Goal: Communication & Community: Answer question/provide support

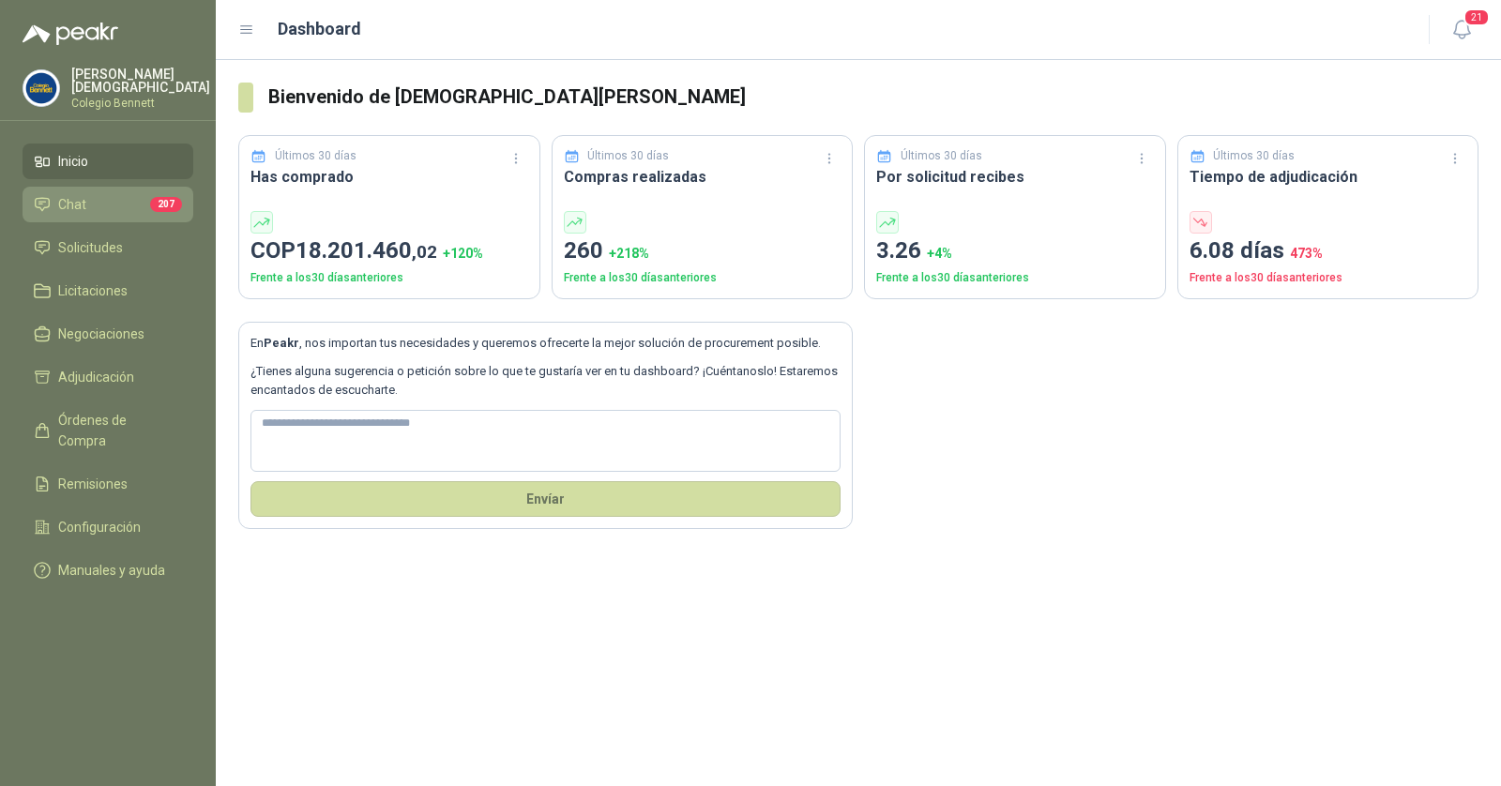
click at [117, 203] on li "Chat 207" at bounding box center [108, 204] width 148 height 21
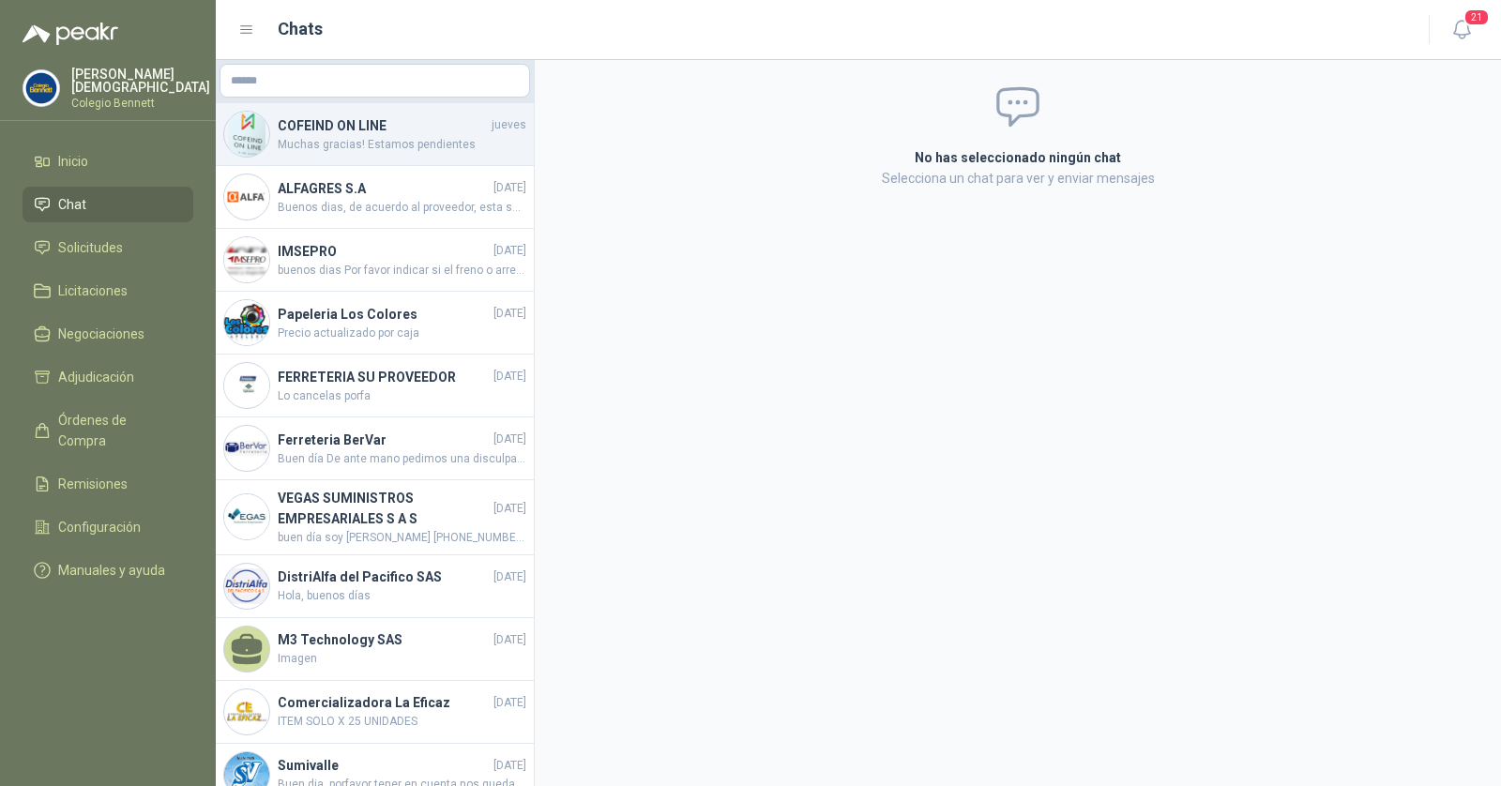
click at [377, 142] on span "Muchas gracias! Estamos pendientes" at bounding box center [402, 145] width 249 height 18
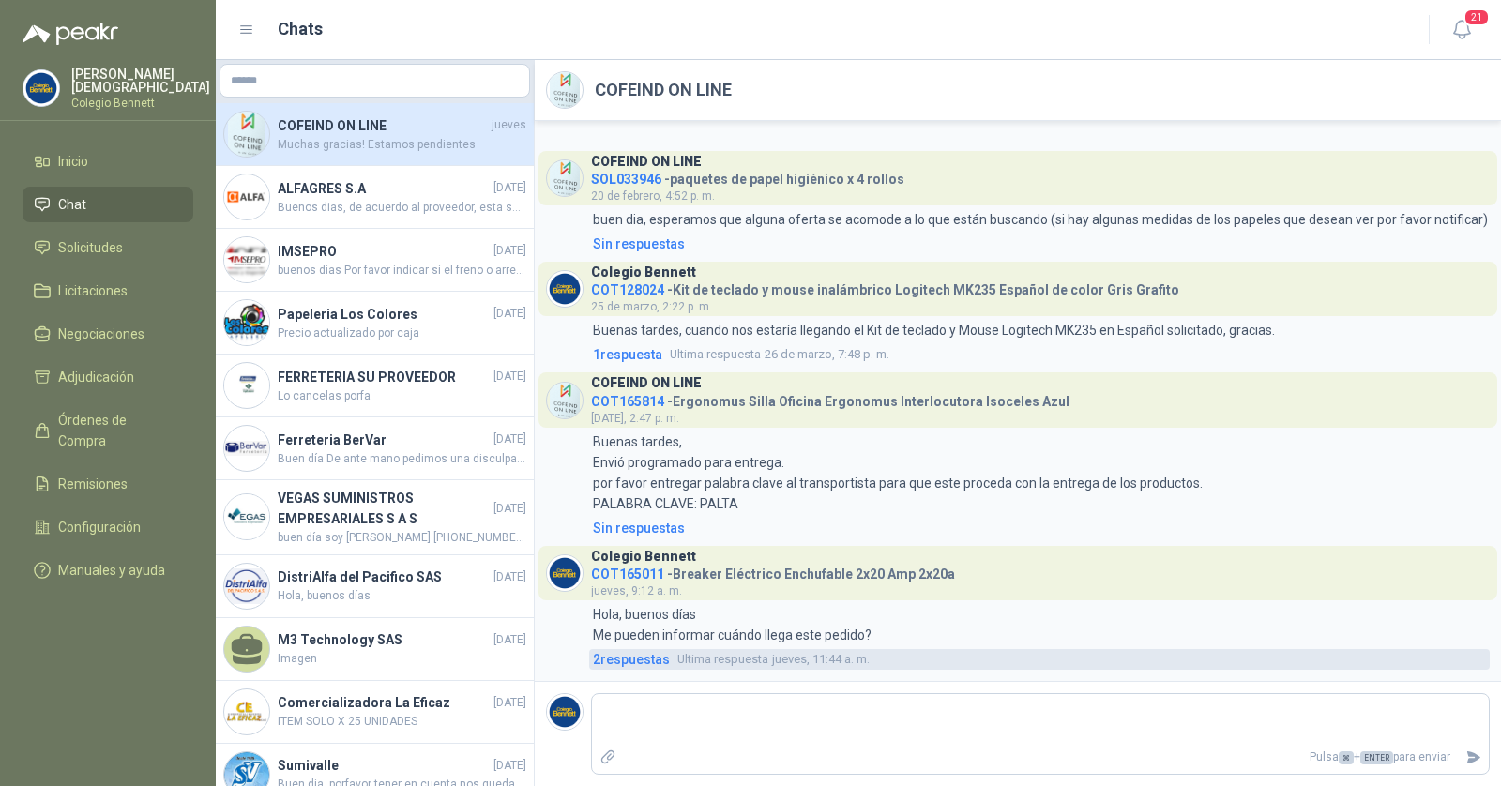
click at [651, 664] on span "2 respuesta s" at bounding box center [631, 659] width 77 height 21
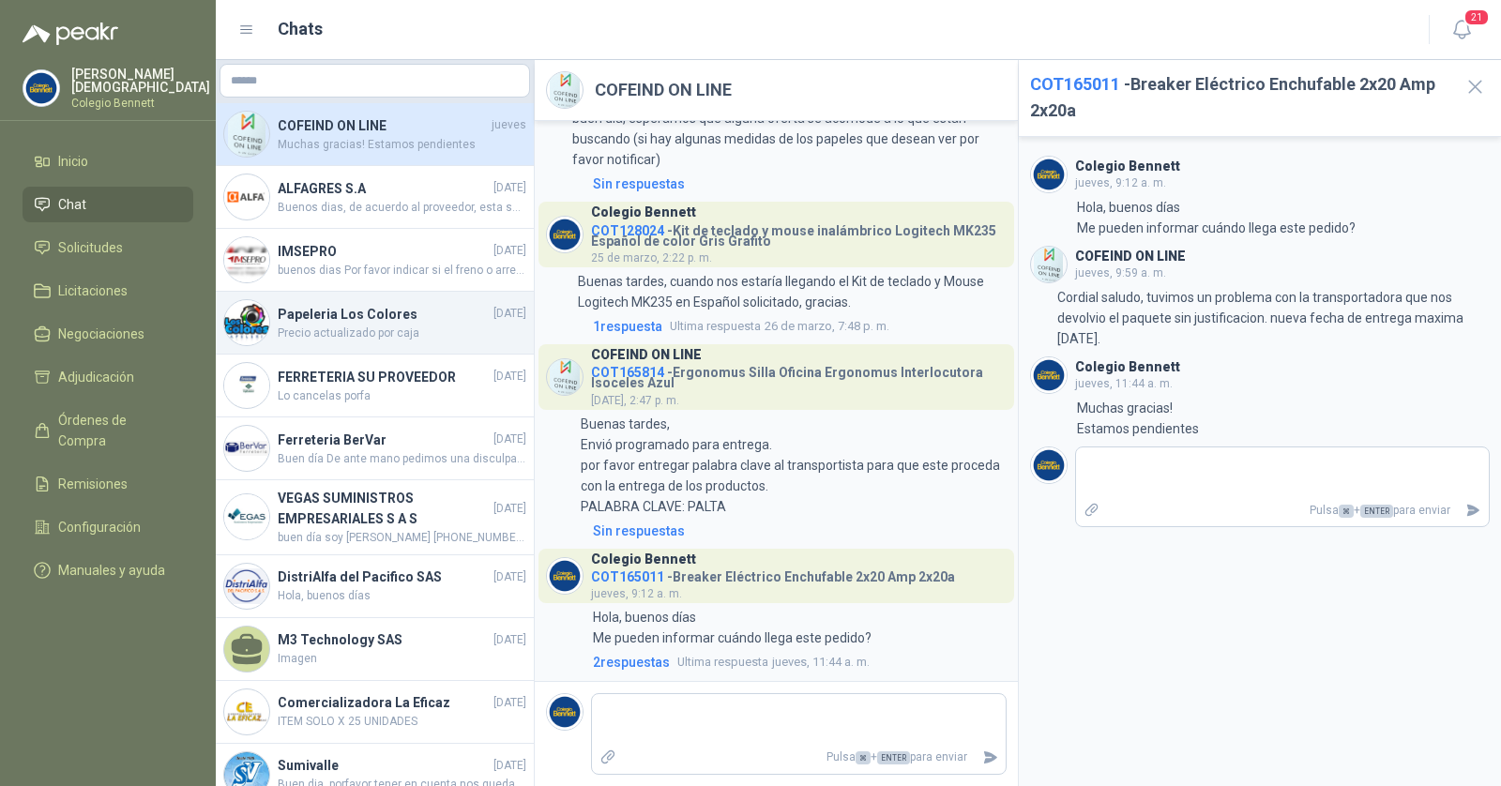
click at [409, 325] on span "Precio actualizado por caja" at bounding box center [402, 334] width 249 height 18
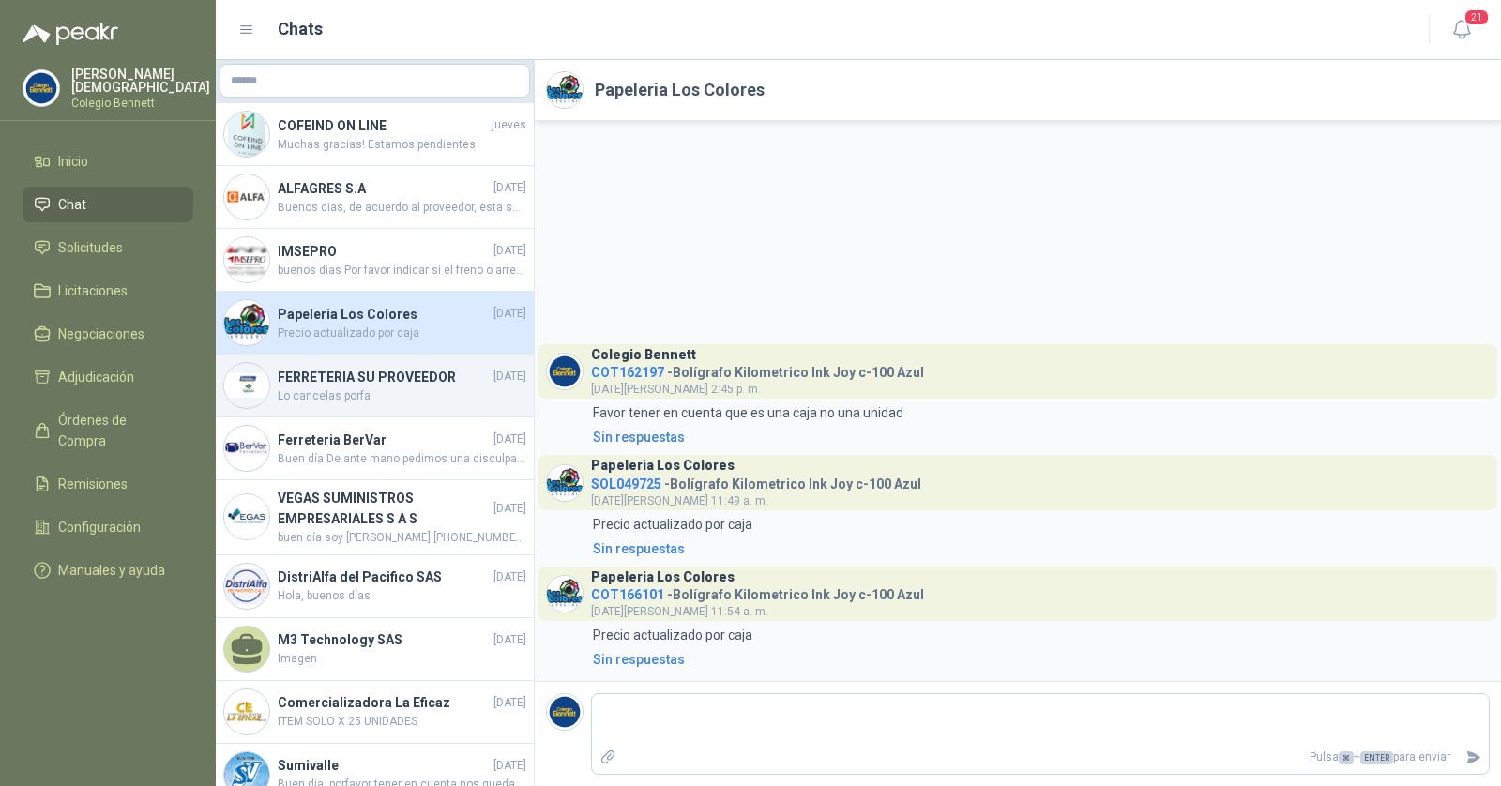
click at [376, 382] on h4 "FERRETERIA SU PROVEEDOR" at bounding box center [384, 377] width 212 height 21
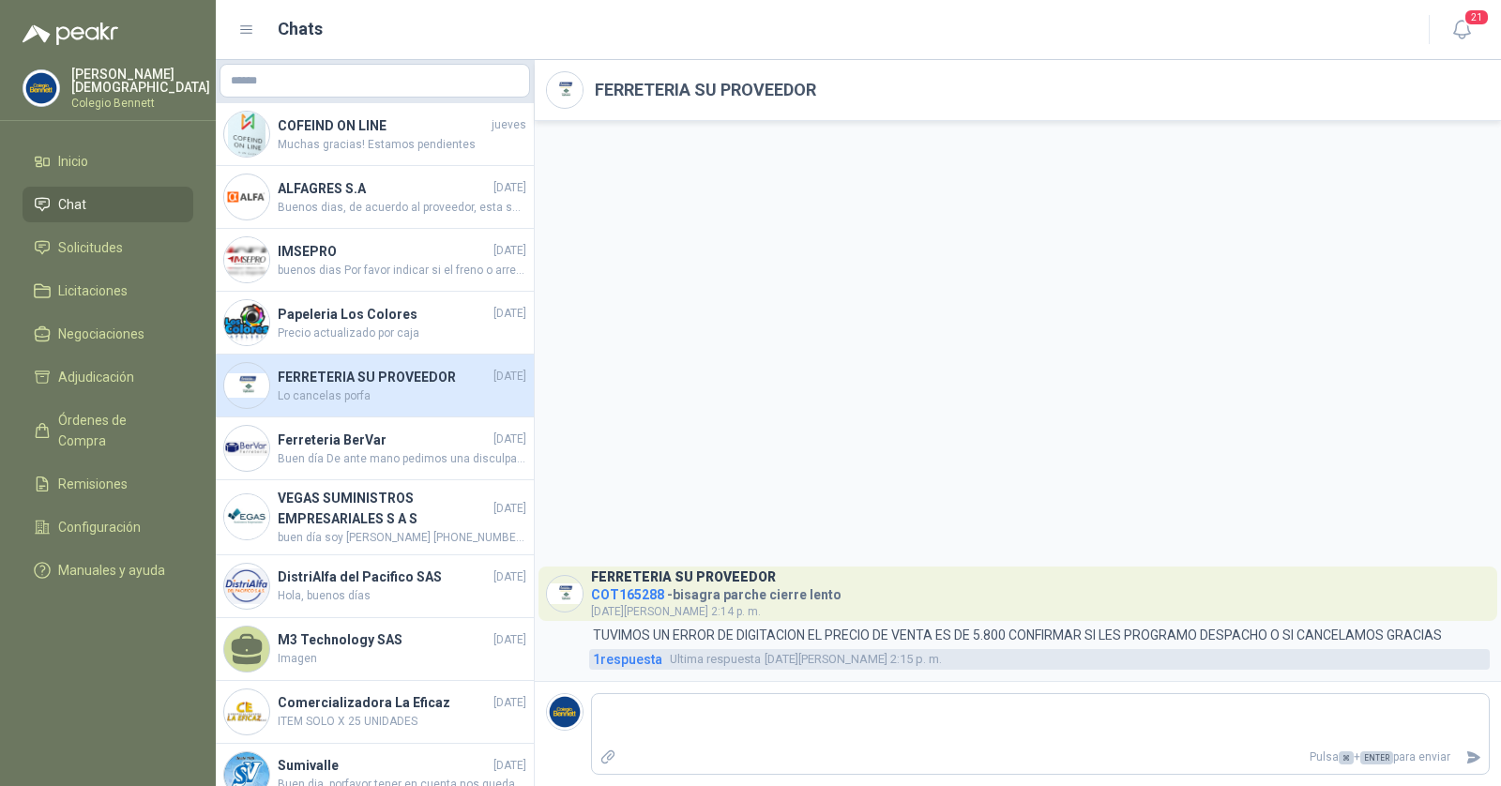
click at [646, 661] on span "1 respuesta" at bounding box center [627, 659] width 69 height 21
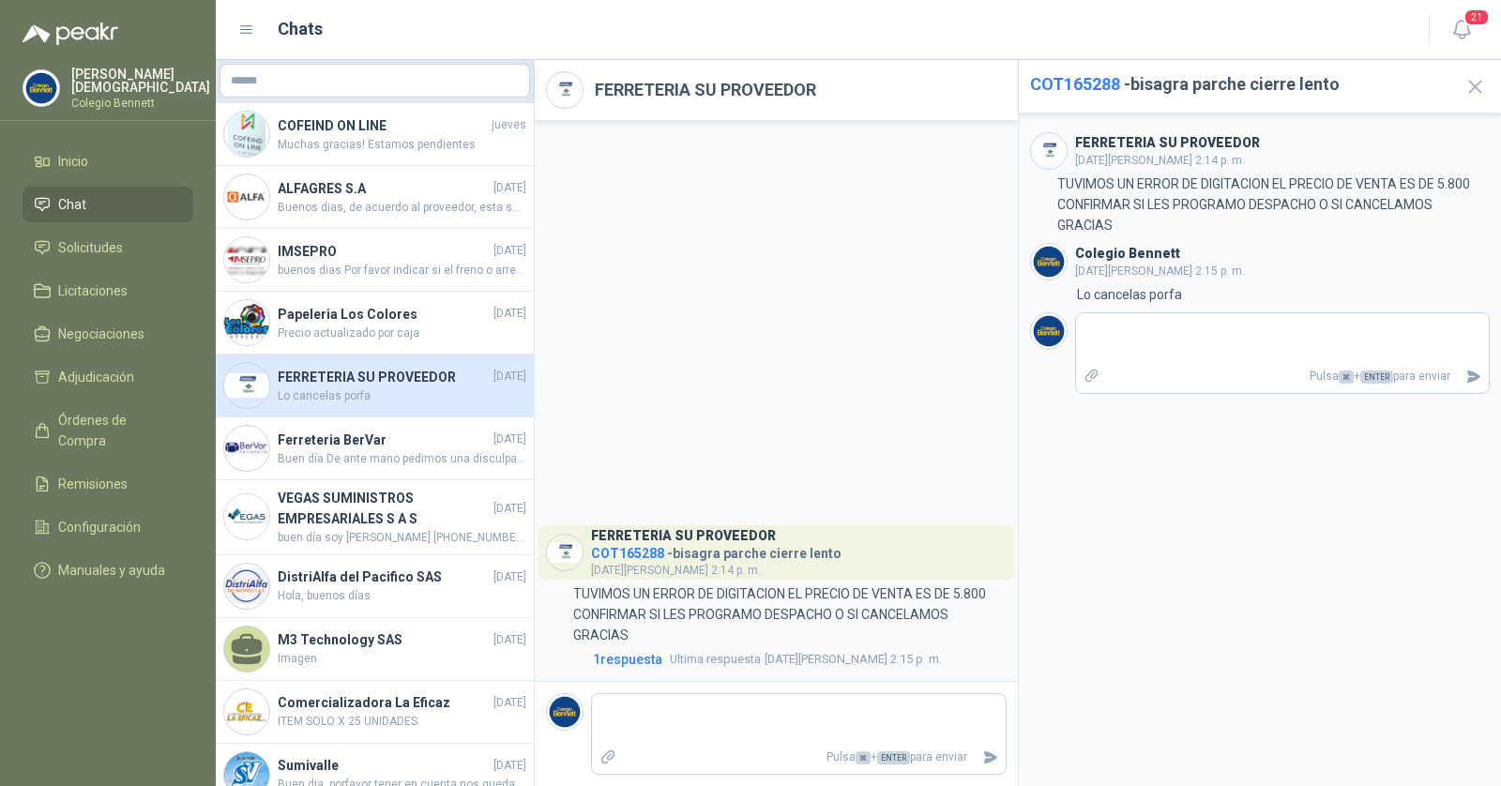
click at [640, 554] on span "COT165288" at bounding box center [627, 553] width 73 height 15
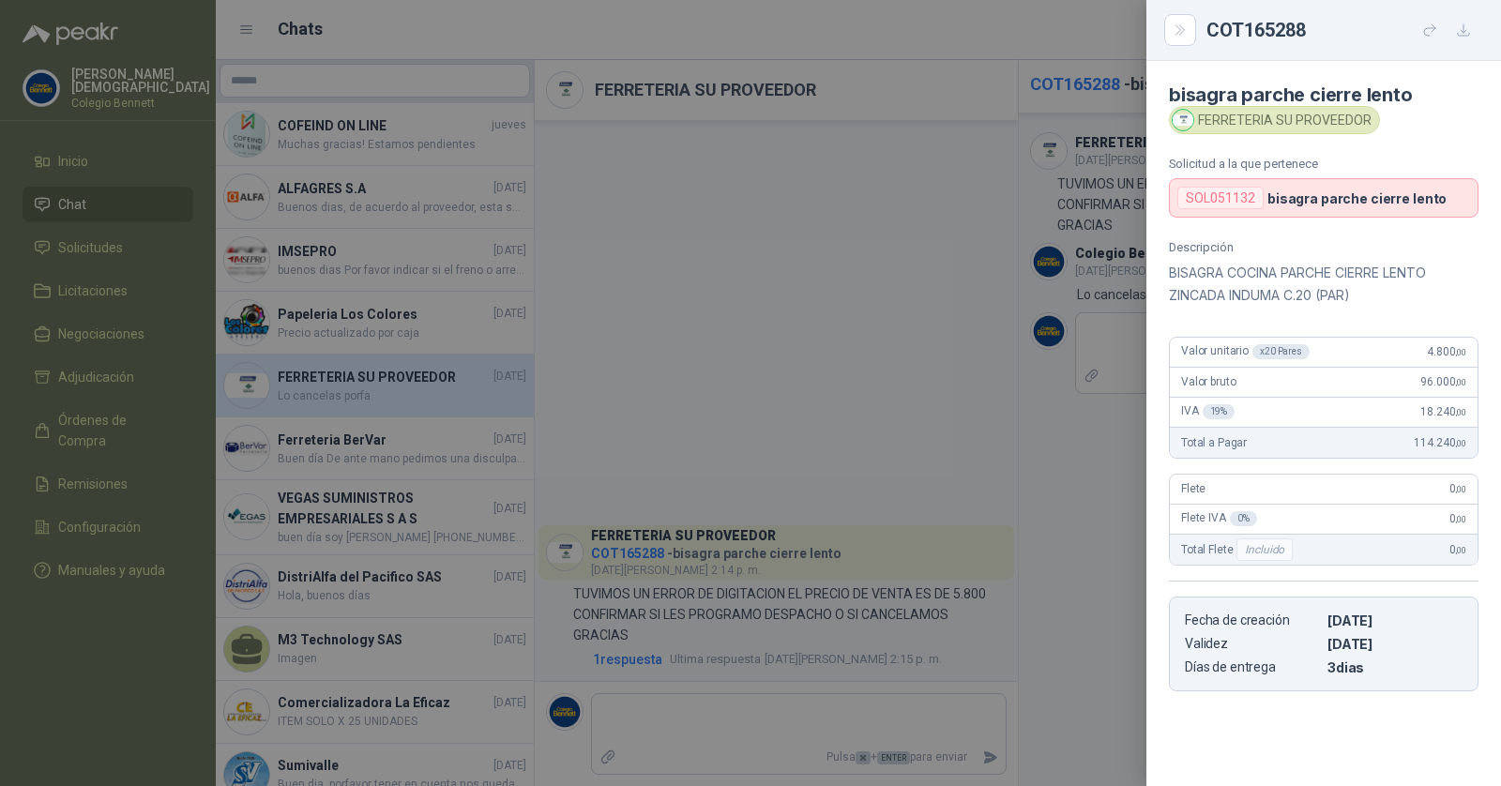
click at [1220, 191] on div "SOL051132" at bounding box center [1221, 198] width 86 height 23
copy div "SOL051132"
click at [659, 141] on div at bounding box center [750, 393] width 1501 height 786
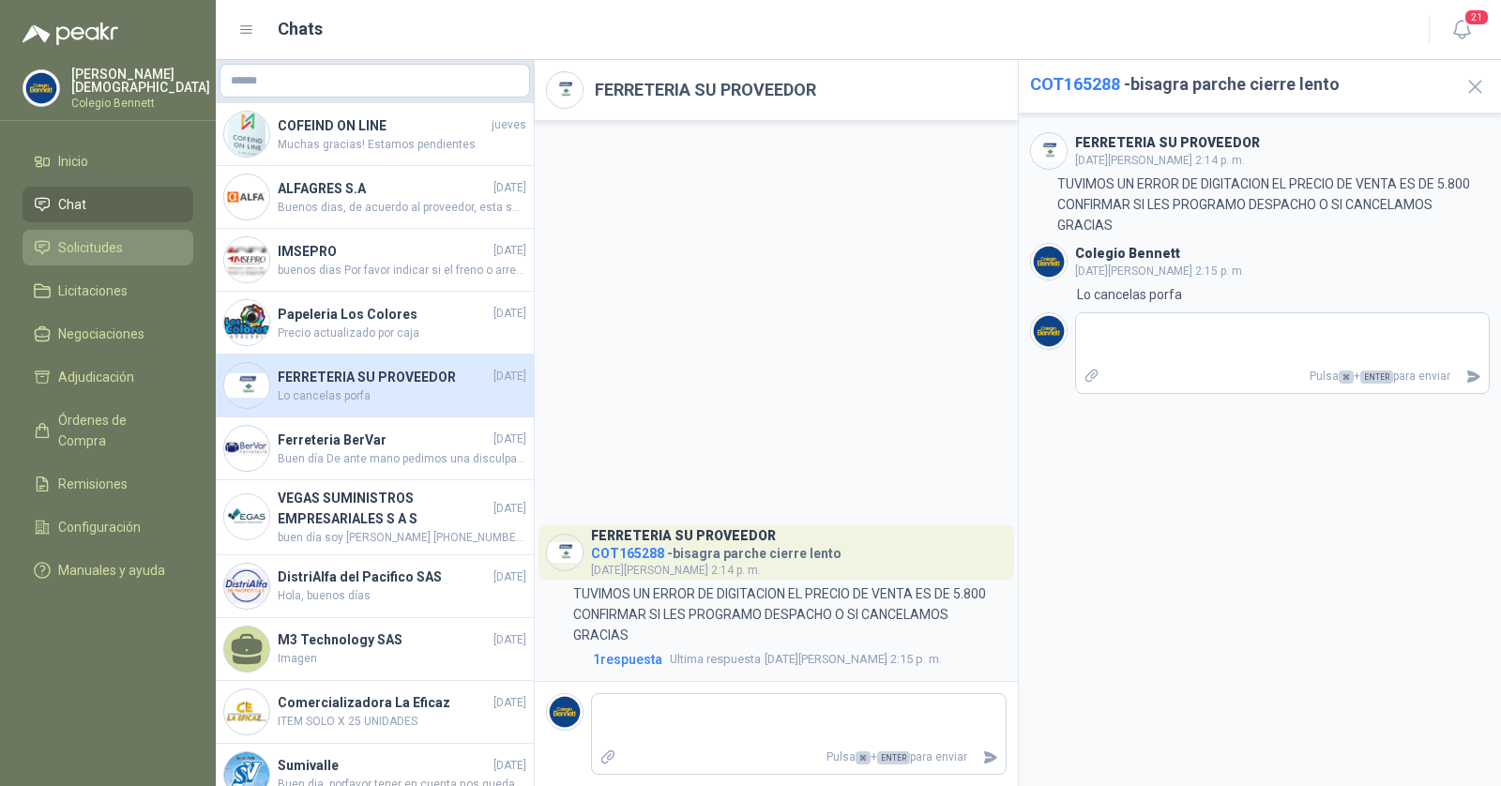
click at [110, 248] on span "Solicitudes" at bounding box center [90, 247] width 65 height 21
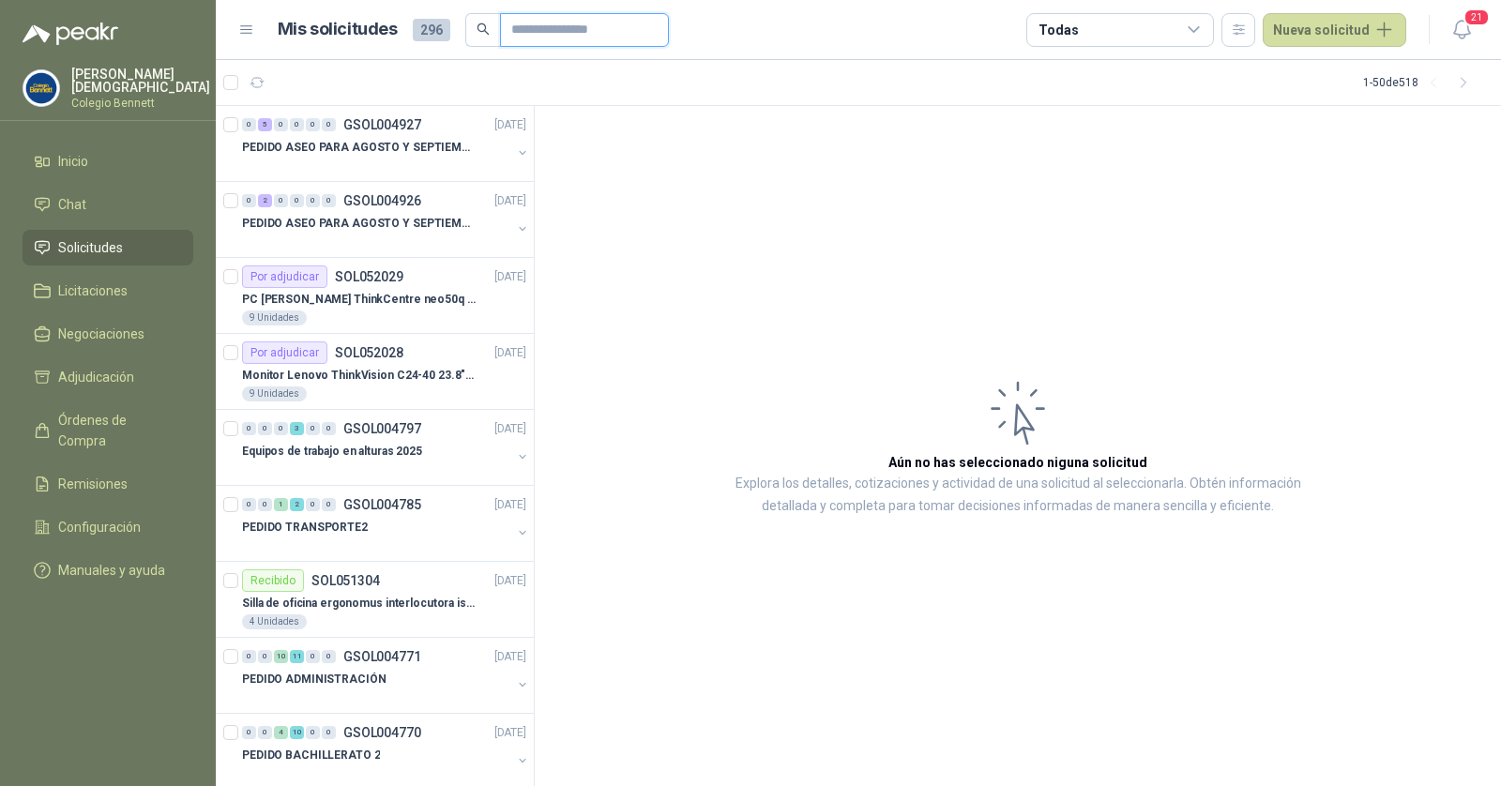
click at [566, 25] on input "text" at bounding box center [576, 30] width 131 height 32
paste input "*********"
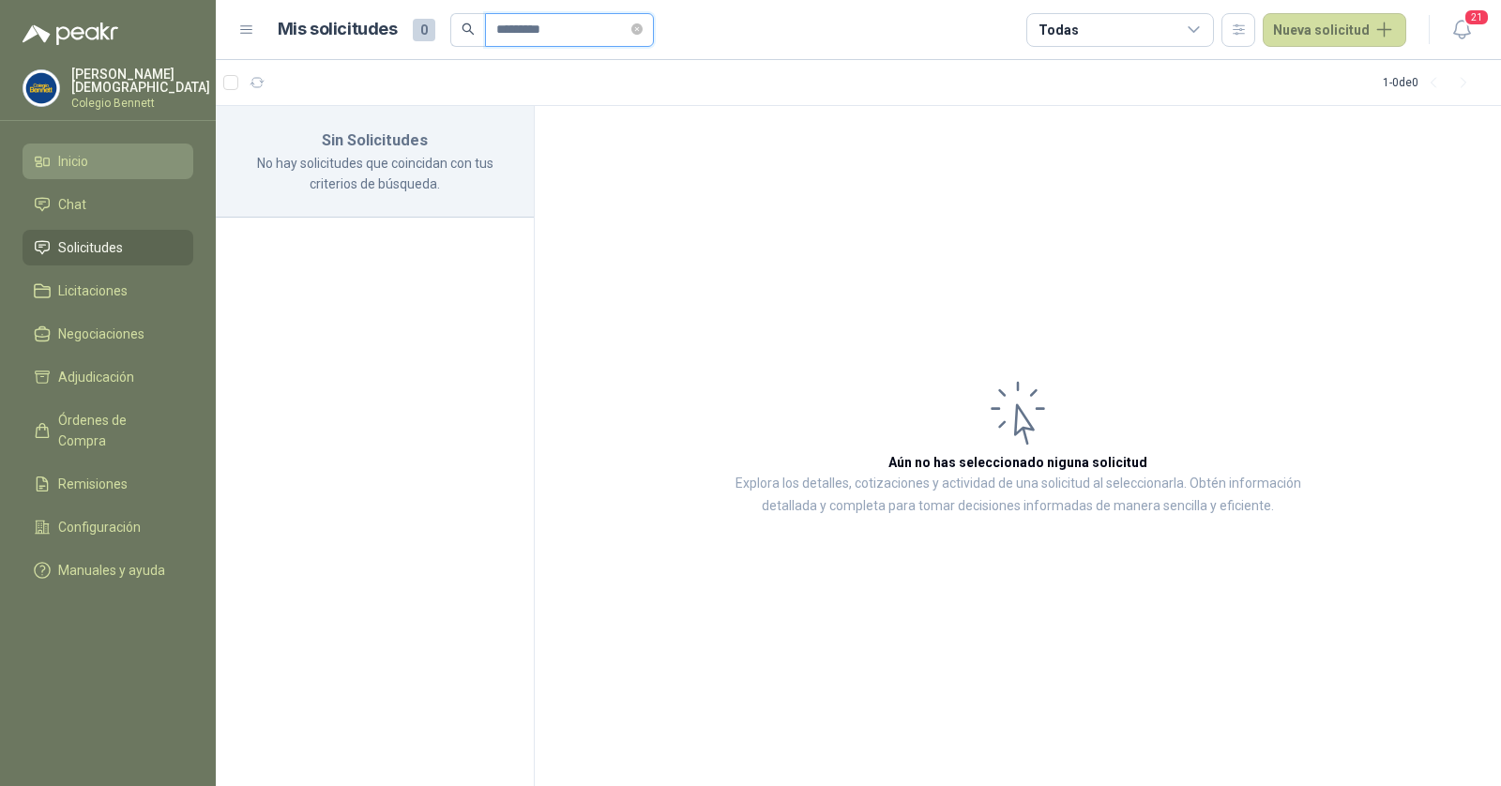
type input "*********"
click at [122, 156] on li "Inicio" at bounding box center [108, 161] width 148 height 21
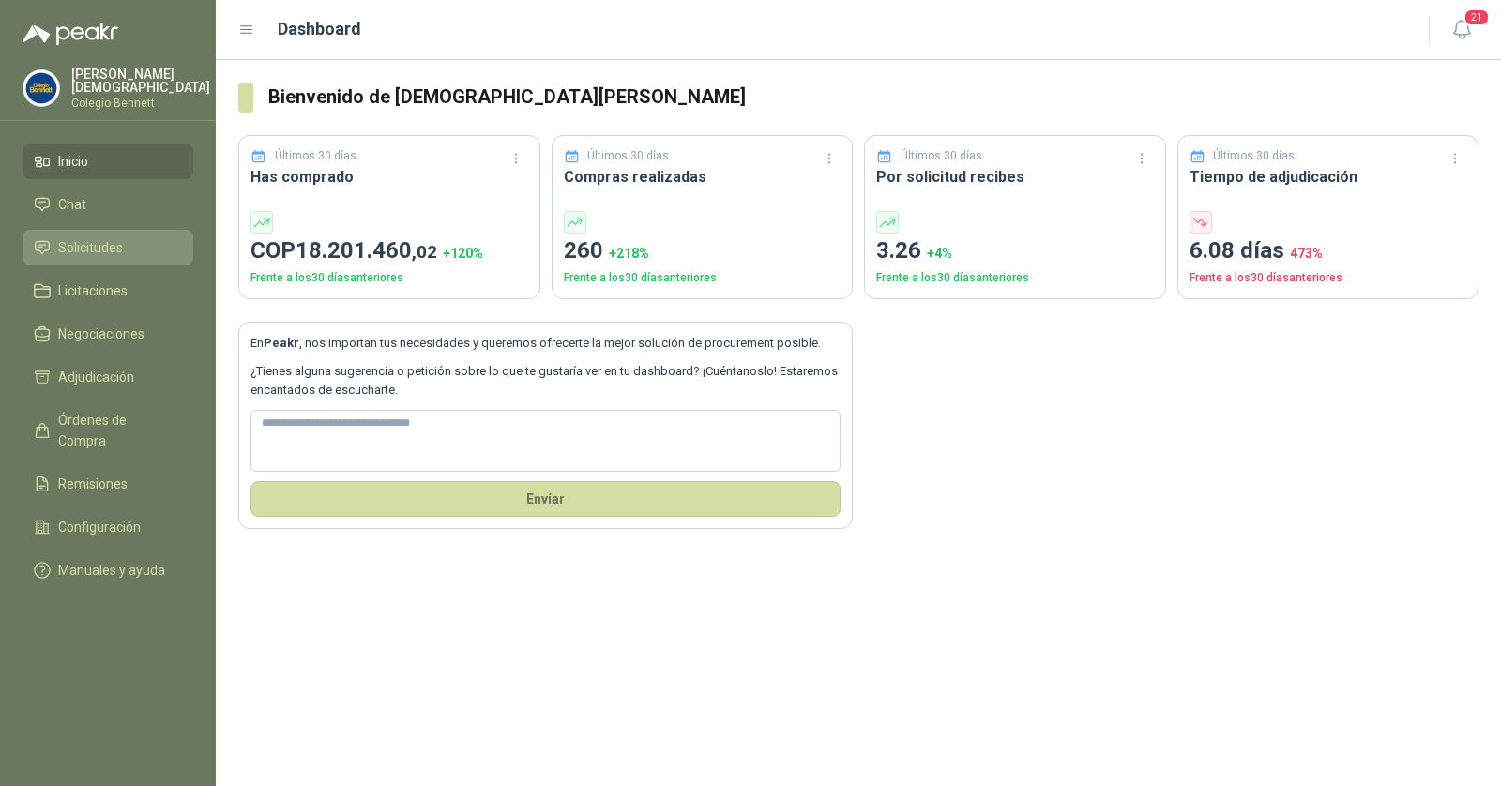
click at [114, 247] on span "Solicitudes" at bounding box center [90, 247] width 65 height 21
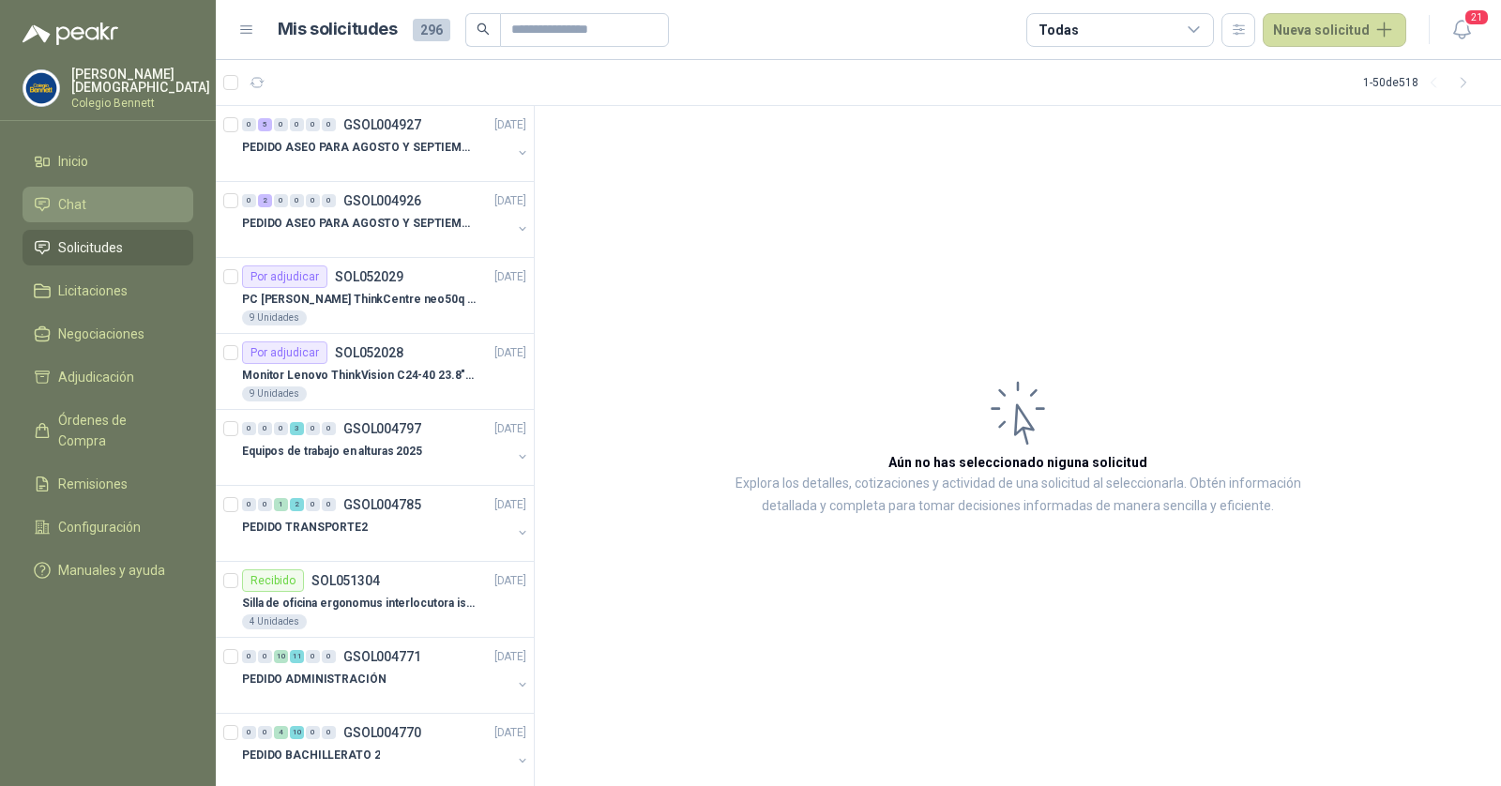
click at [66, 215] on link "Chat" at bounding box center [108, 205] width 171 height 36
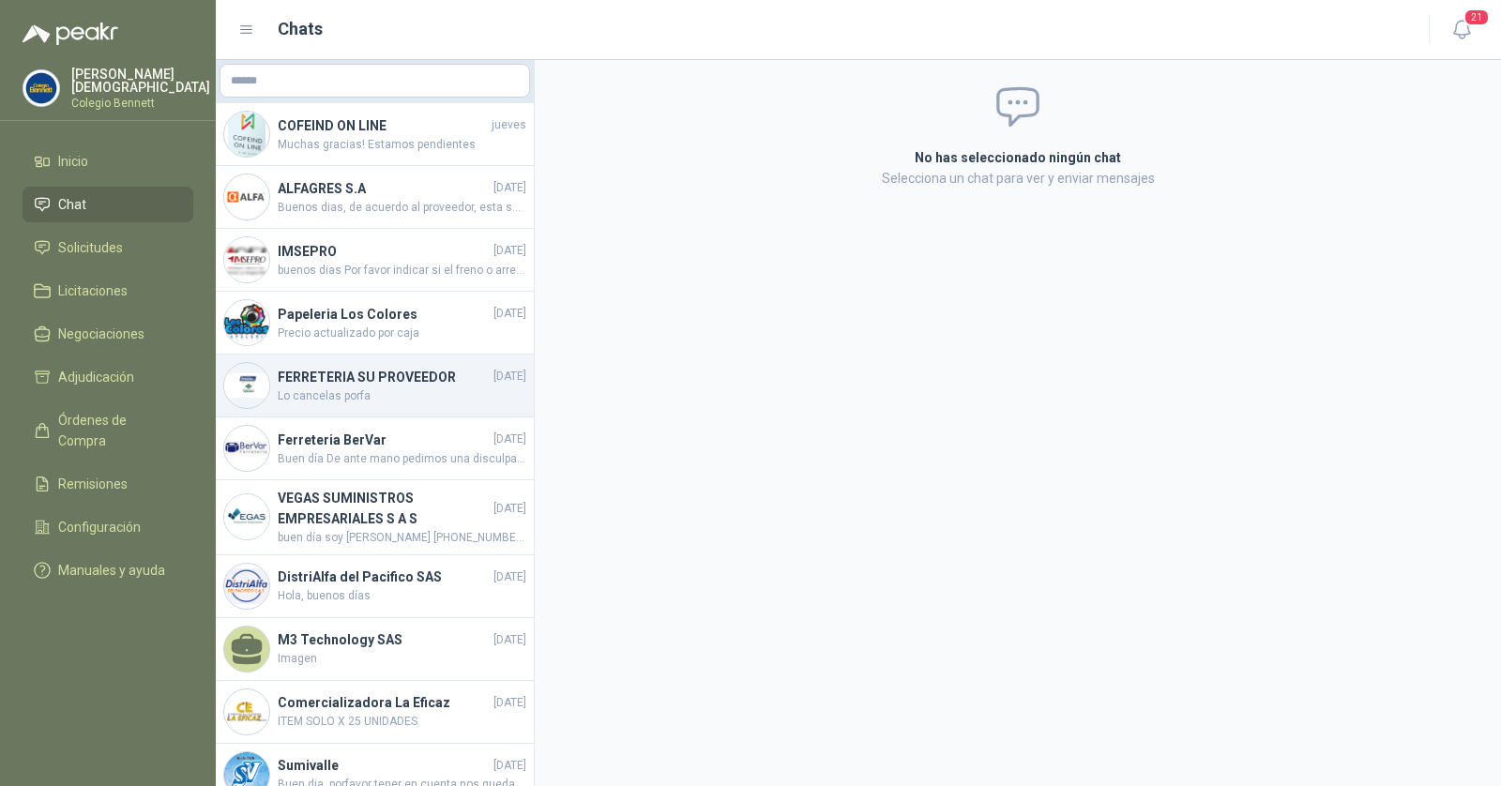
click at [377, 386] on h4 "FERRETERIA SU PROVEEDOR" at bounding box center [384, 377] width 212 height 21
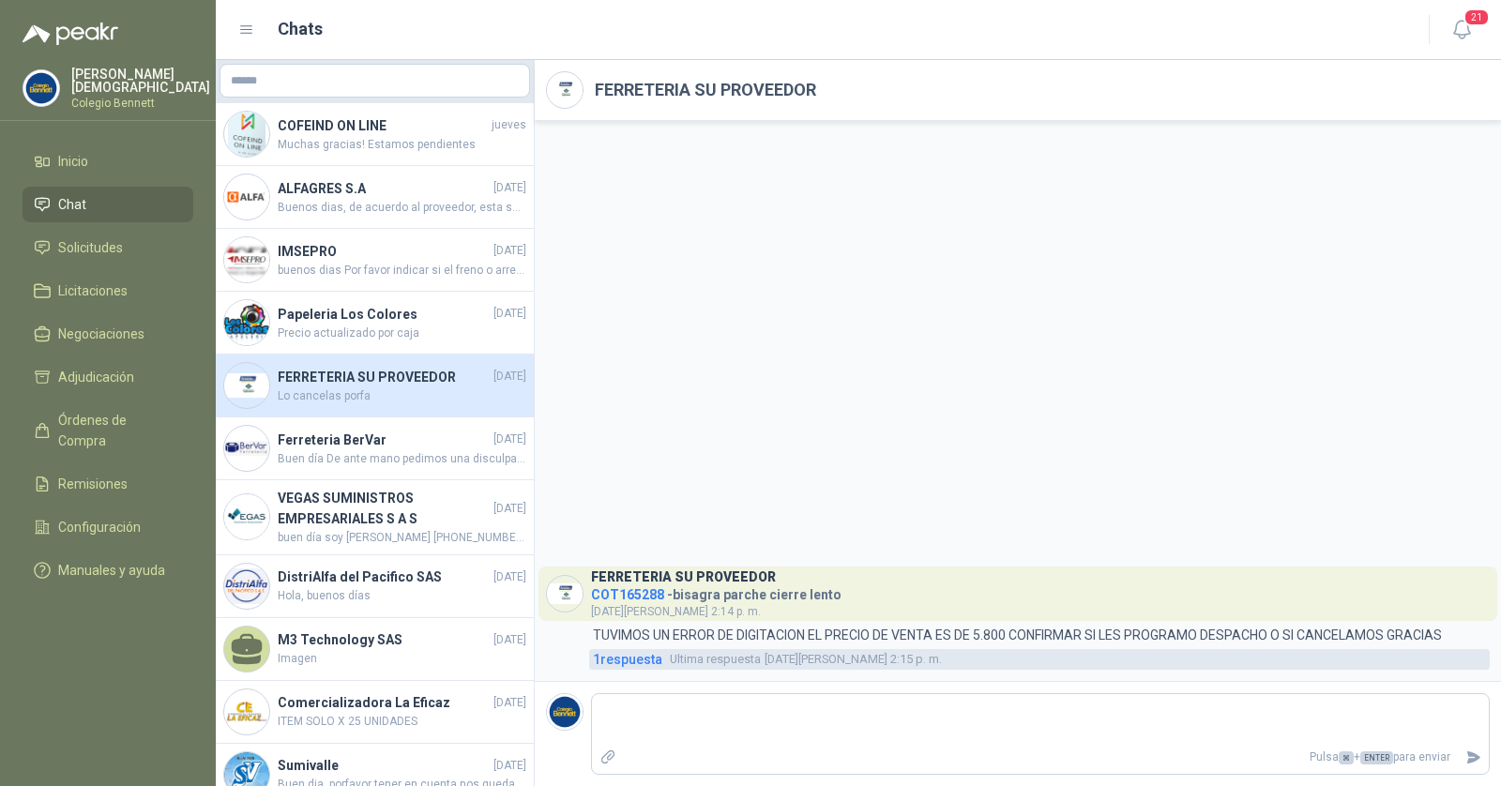
click at [635, 664] on span "1 respuesta" at bounding box center [627, 659] width 69 height 21
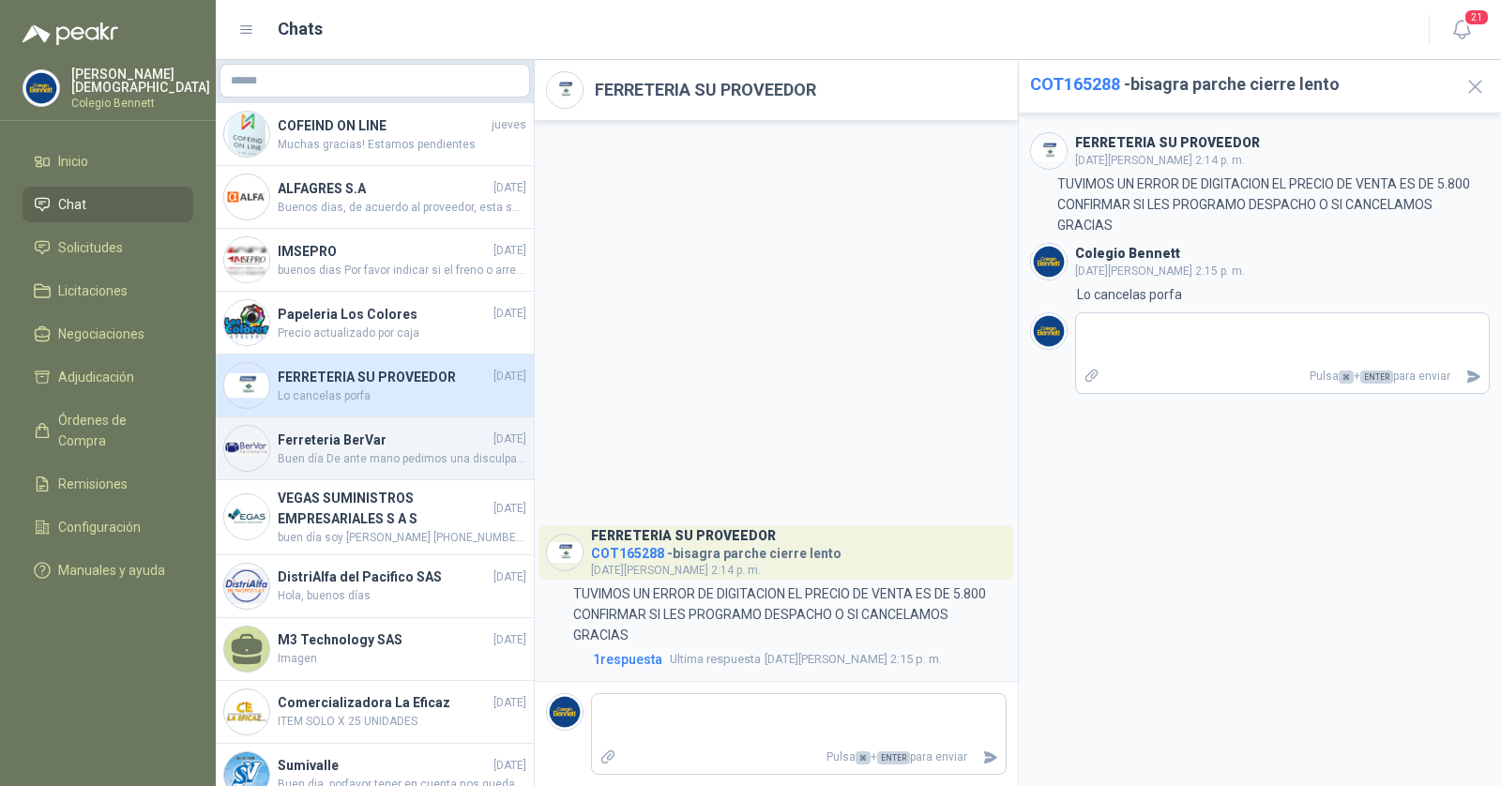
click at [365, 460] on span "Buen día De ante mano pedimos una disculpa por lo sucedido, novedad de la cotiz…" at bounding box center [402, 459] width 249 height 18
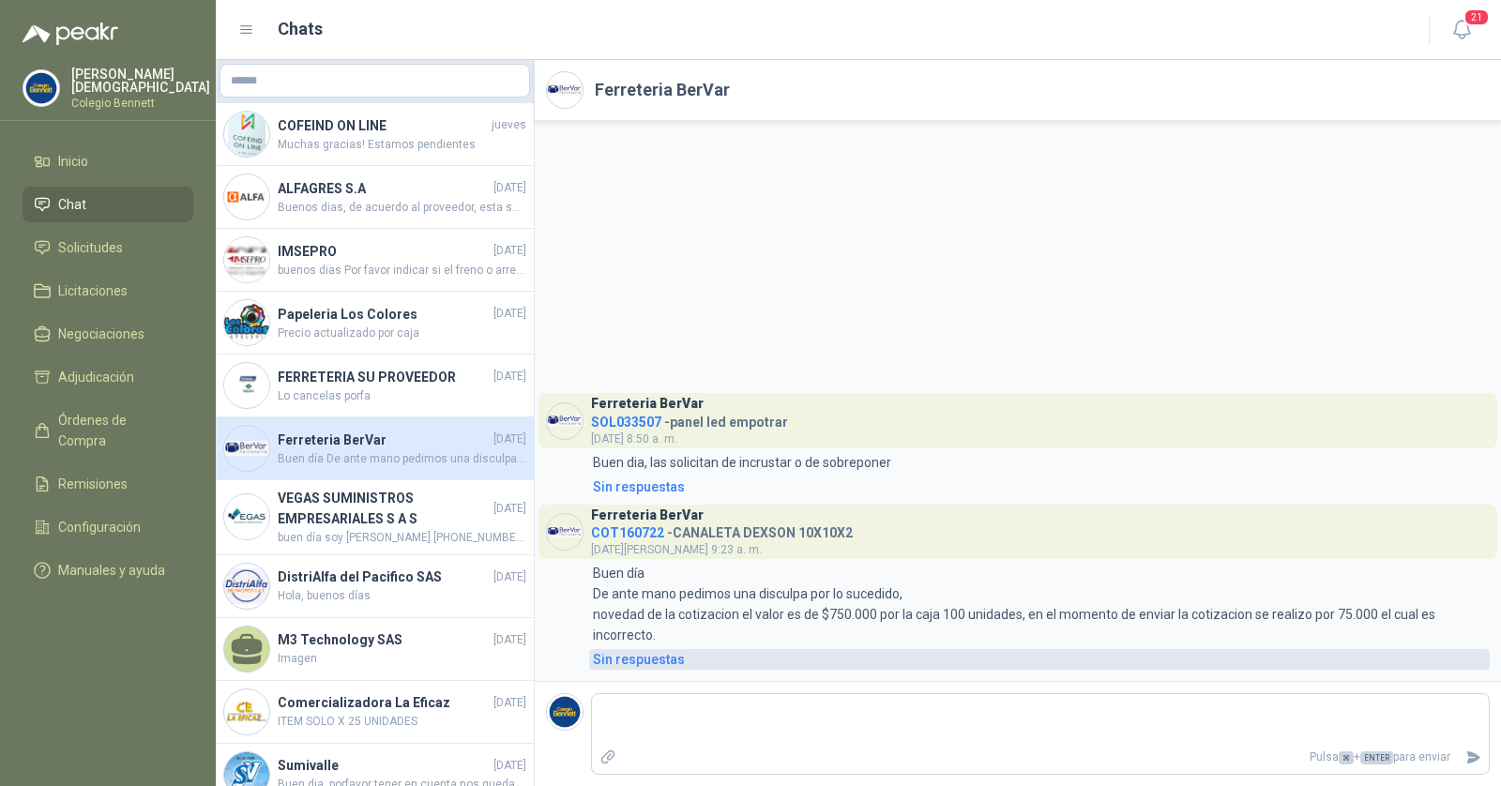
click at [632, 659] on div "Sin respuestas" at bounding box center [639, 659] width 92 height 21
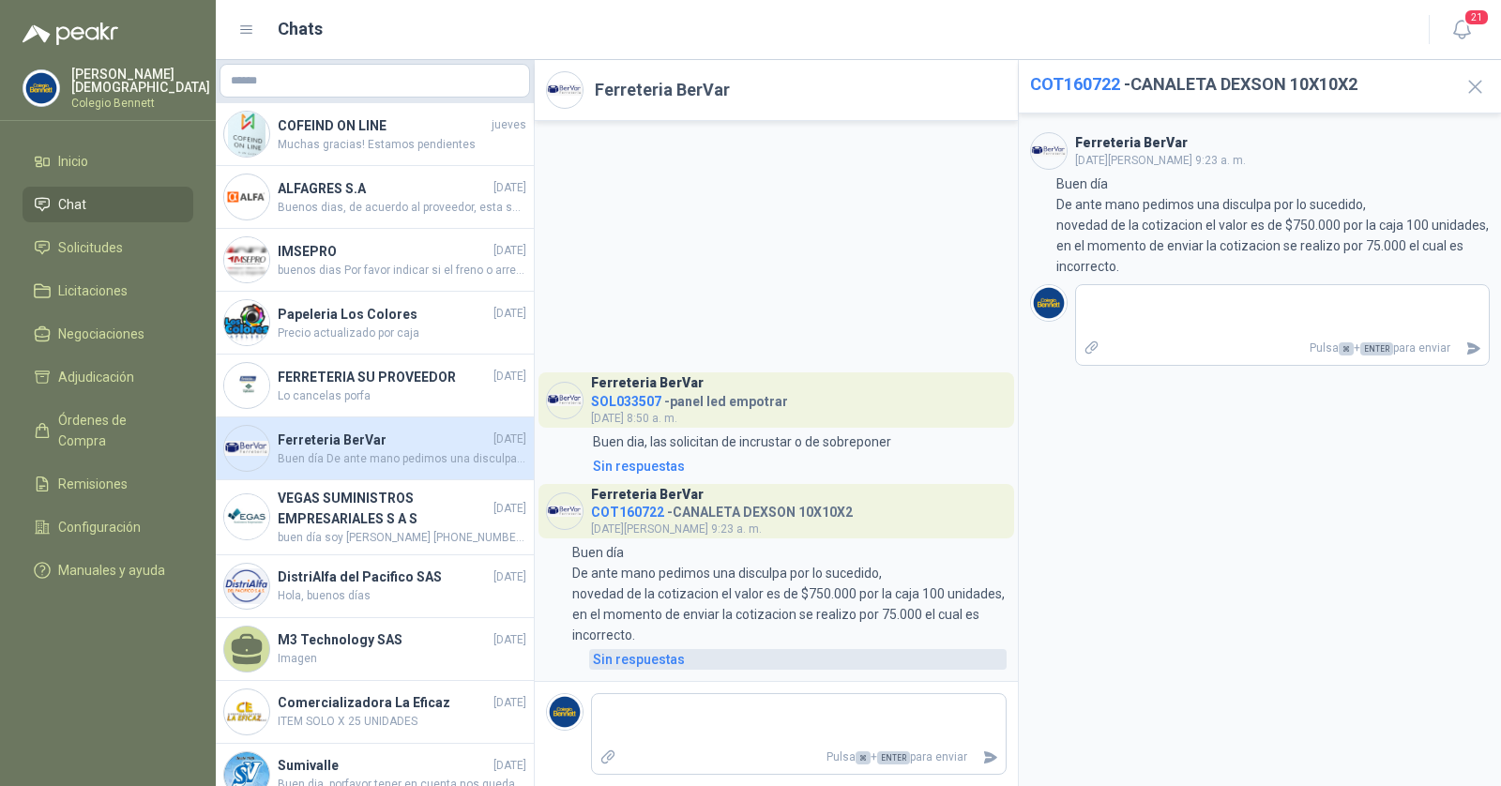
click at [632, 658] on div "Sin respuestas" at bounding box center [639, 659] width 92 height 21
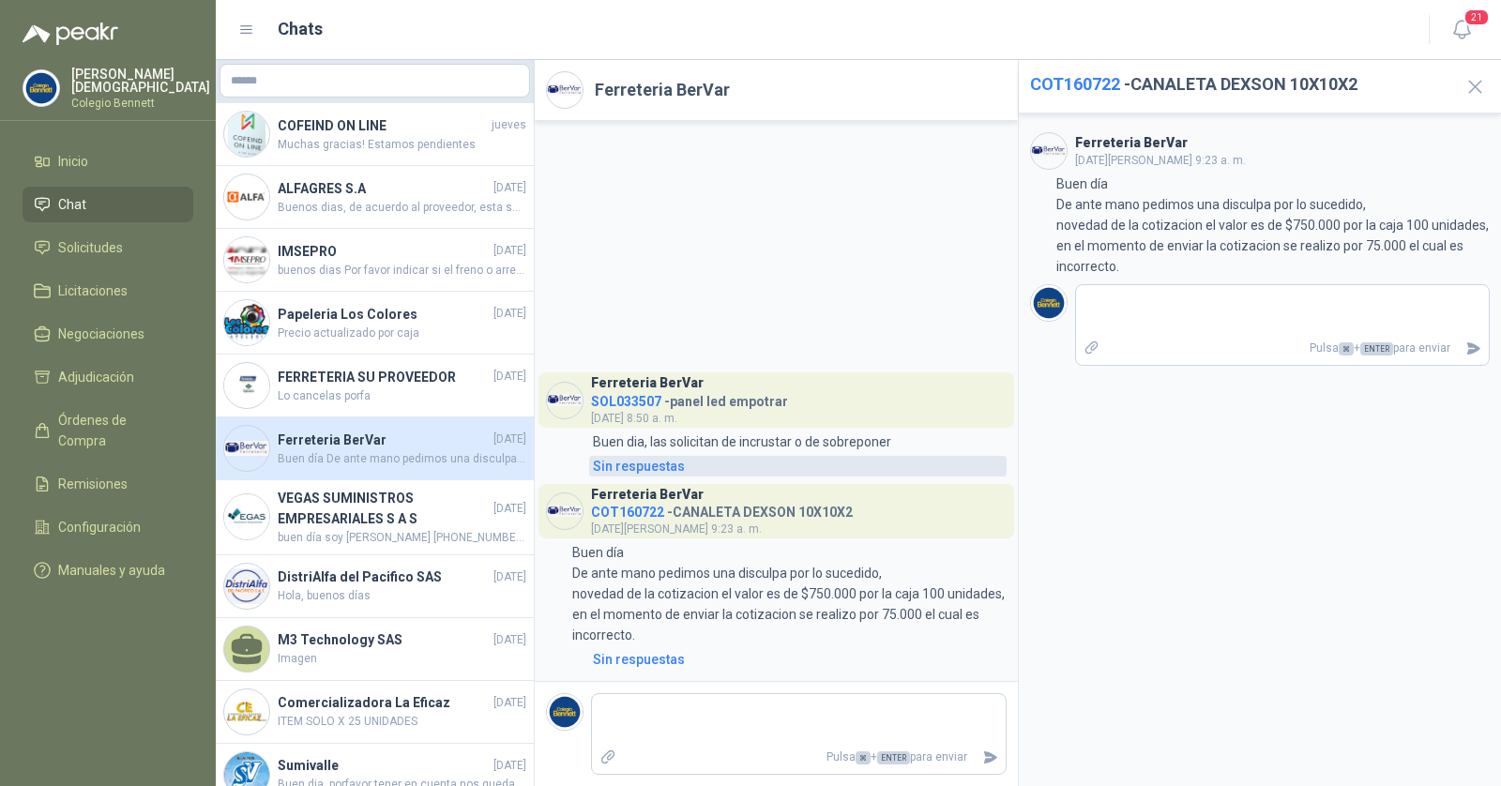
click at [632, 462] on div "Sin respuestas" at bounding box center [639, 466] width 92 height 21
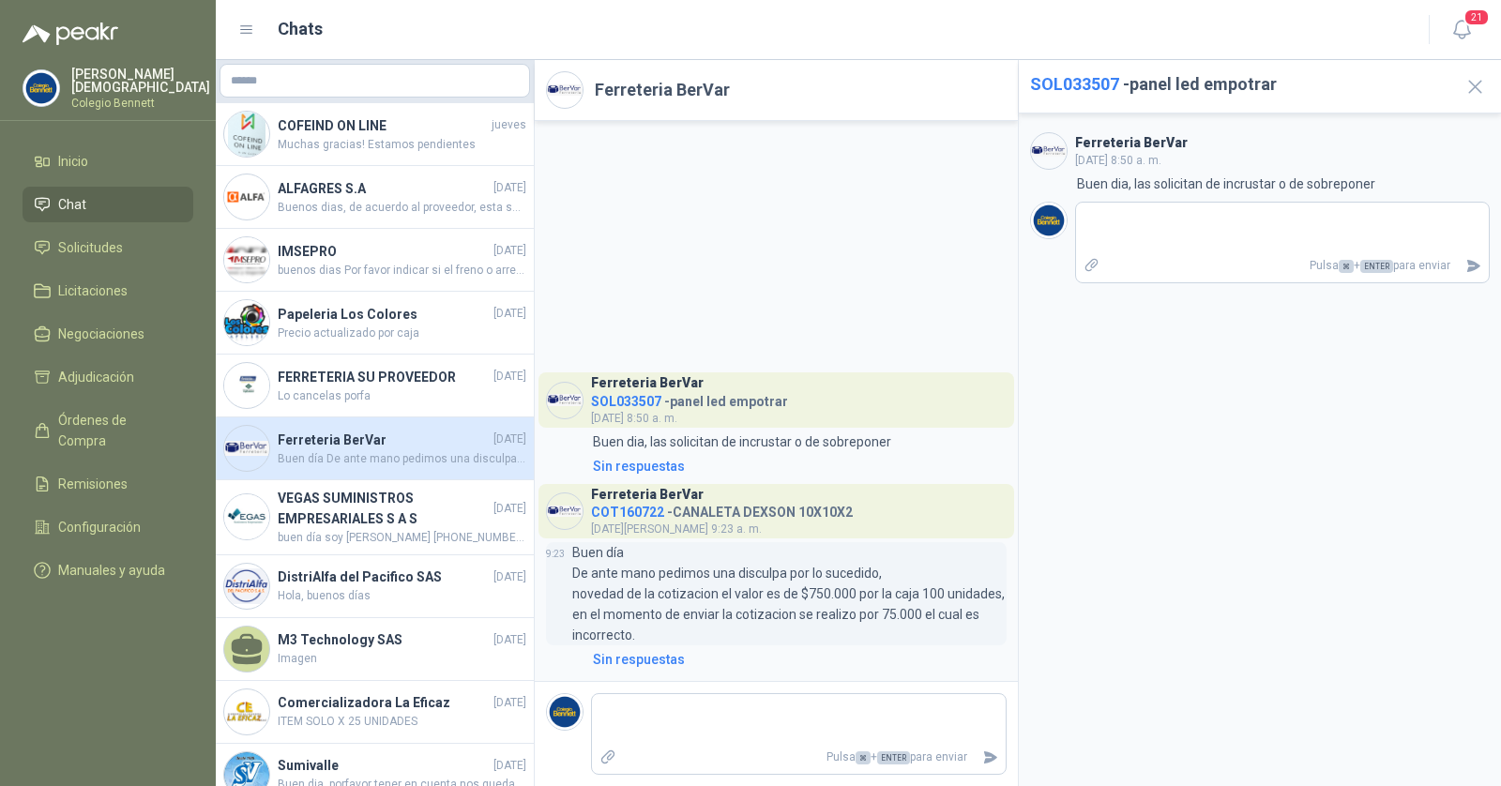
click at [708, 587] on p "Buen día De ante mano pedimos una disculpa por lo sucedido, novedad de la cotiz…" at bounding box center [789, 593] width 434 height 103
click at [382, 388] on h4 "FERRETERIA SU PROVEEDOR" at bounding box center [384, 377] width 212 height 21
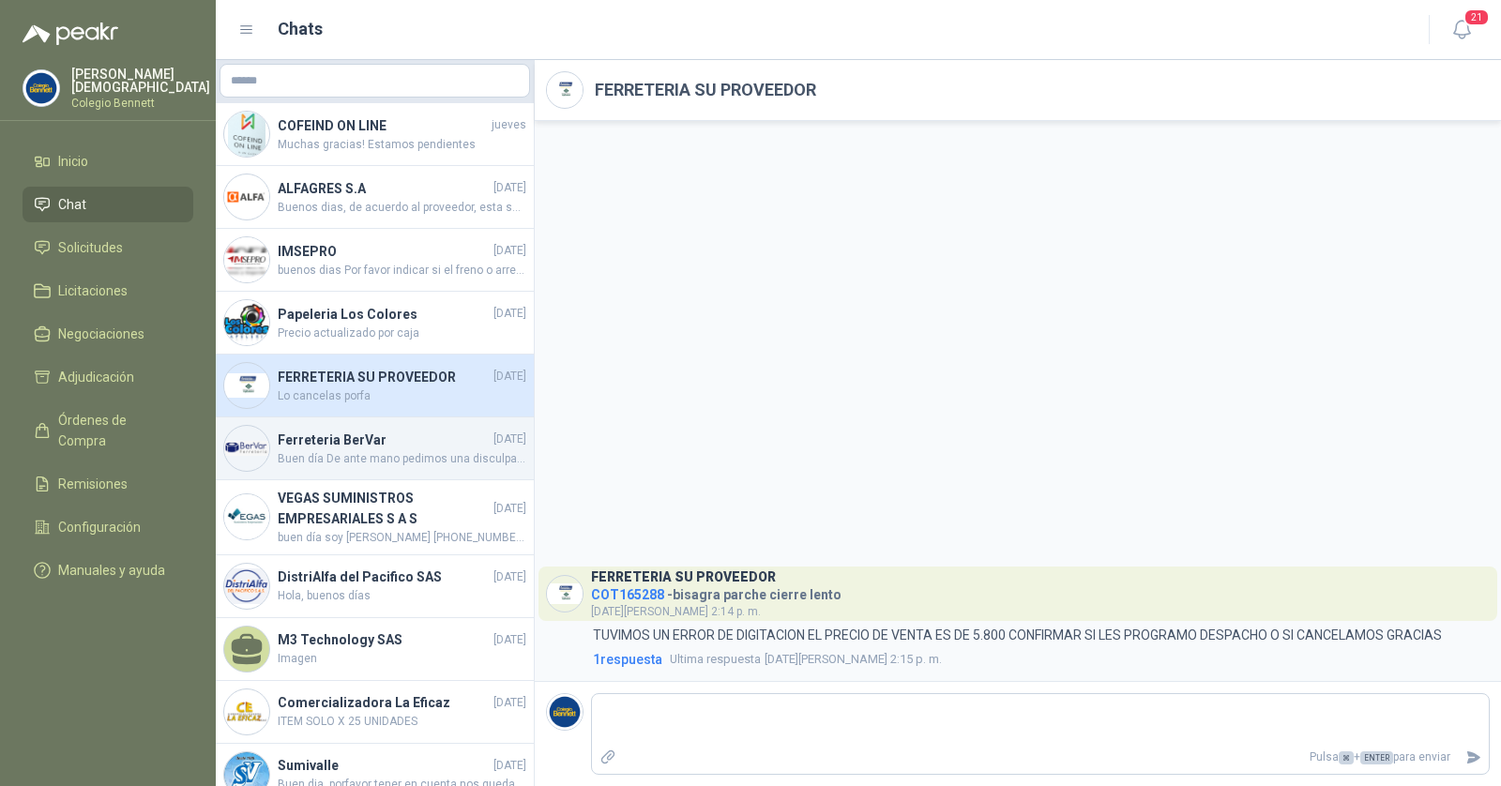
click at [394, 450] on h4 "Ferreteria BerVar" at bounding box center [384, 440] width 212 height 21
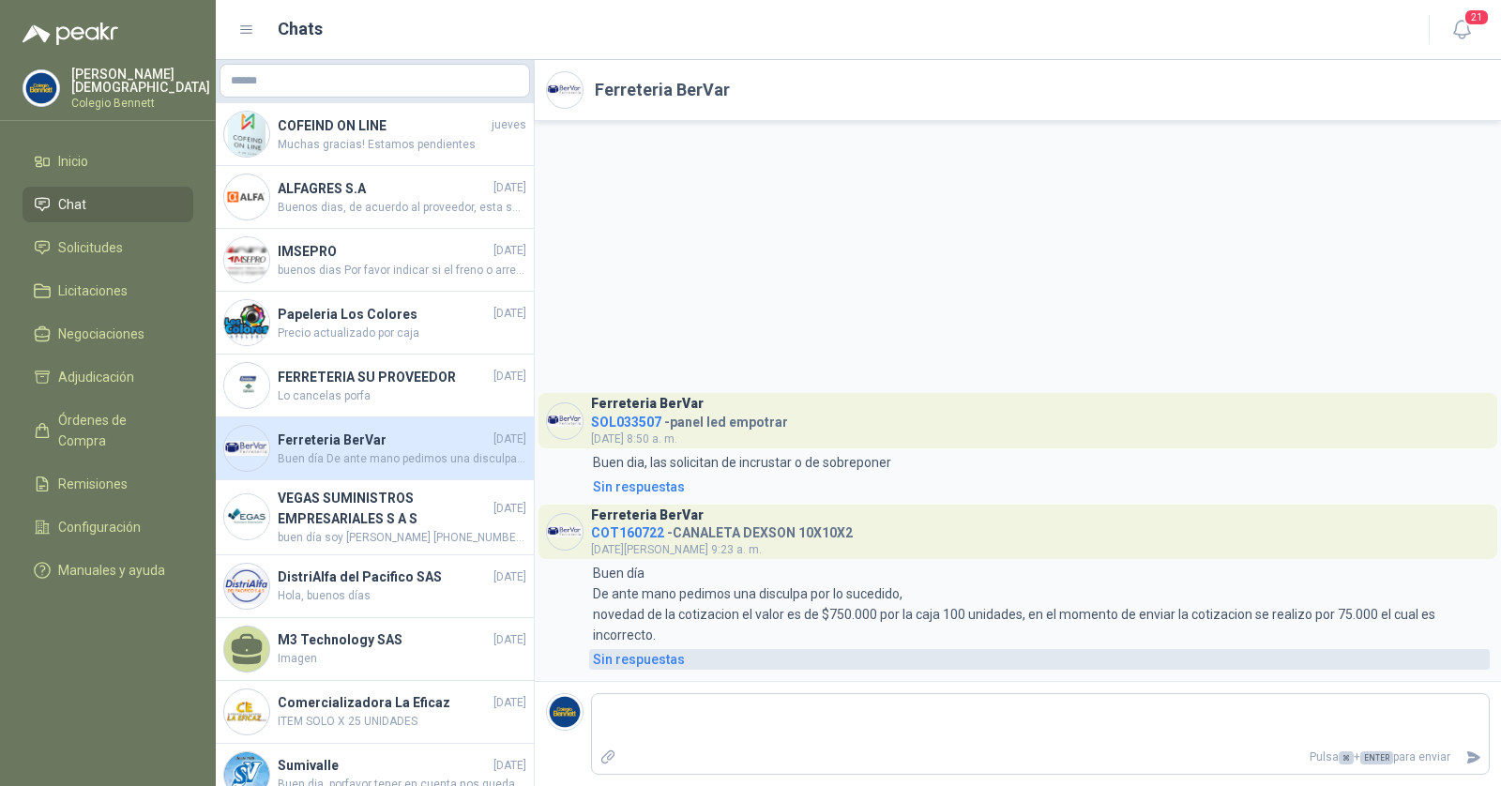
click at [629, 661] on div "Sin respuestas" at bounding box center [639, 659] width 92 height 21
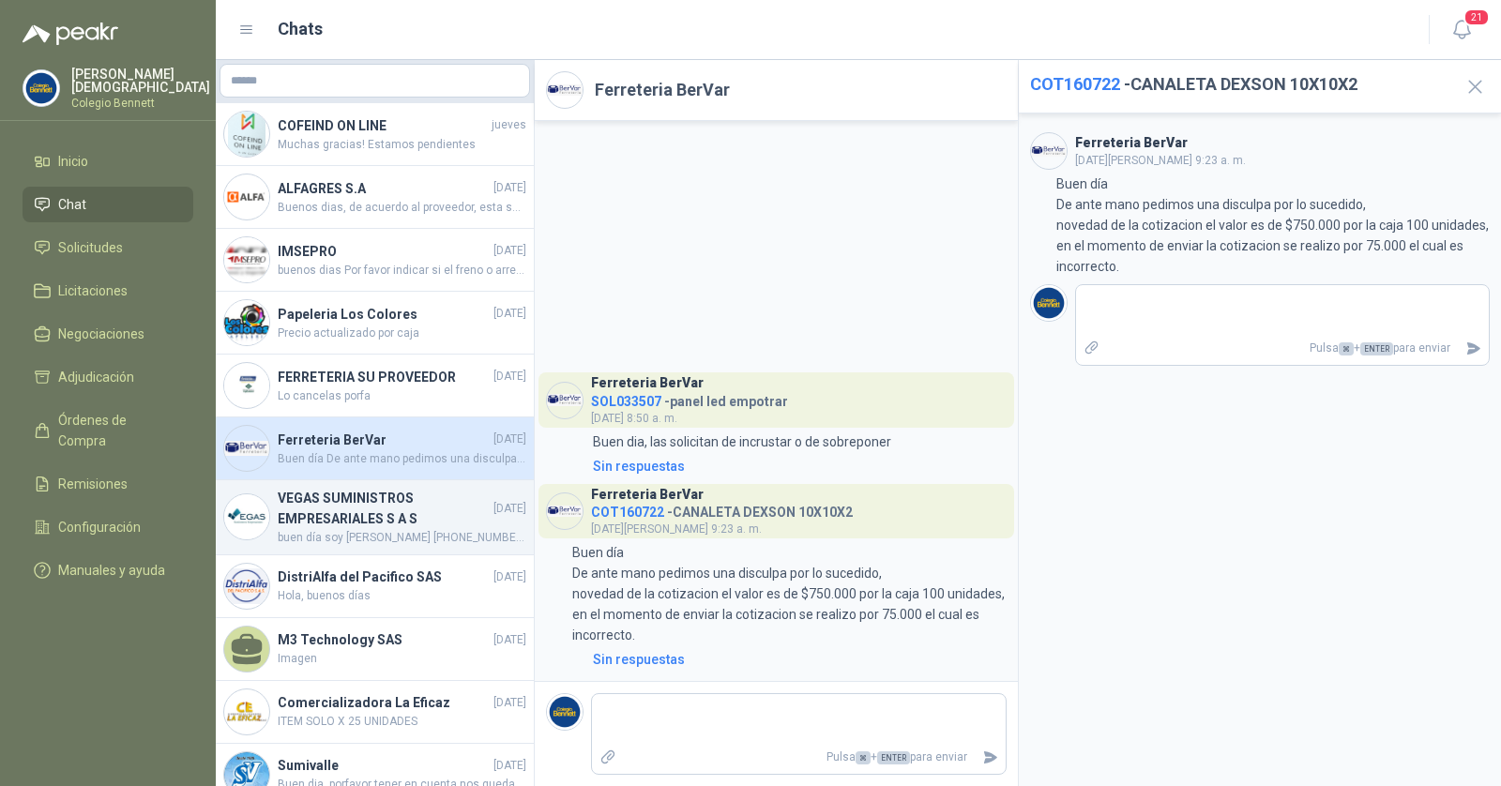
click at [385, 526] on h4 "VEGAS SUMINISTROS EMPRESARIALES S A S" at bounding box center [384, 508] width 212 height 41
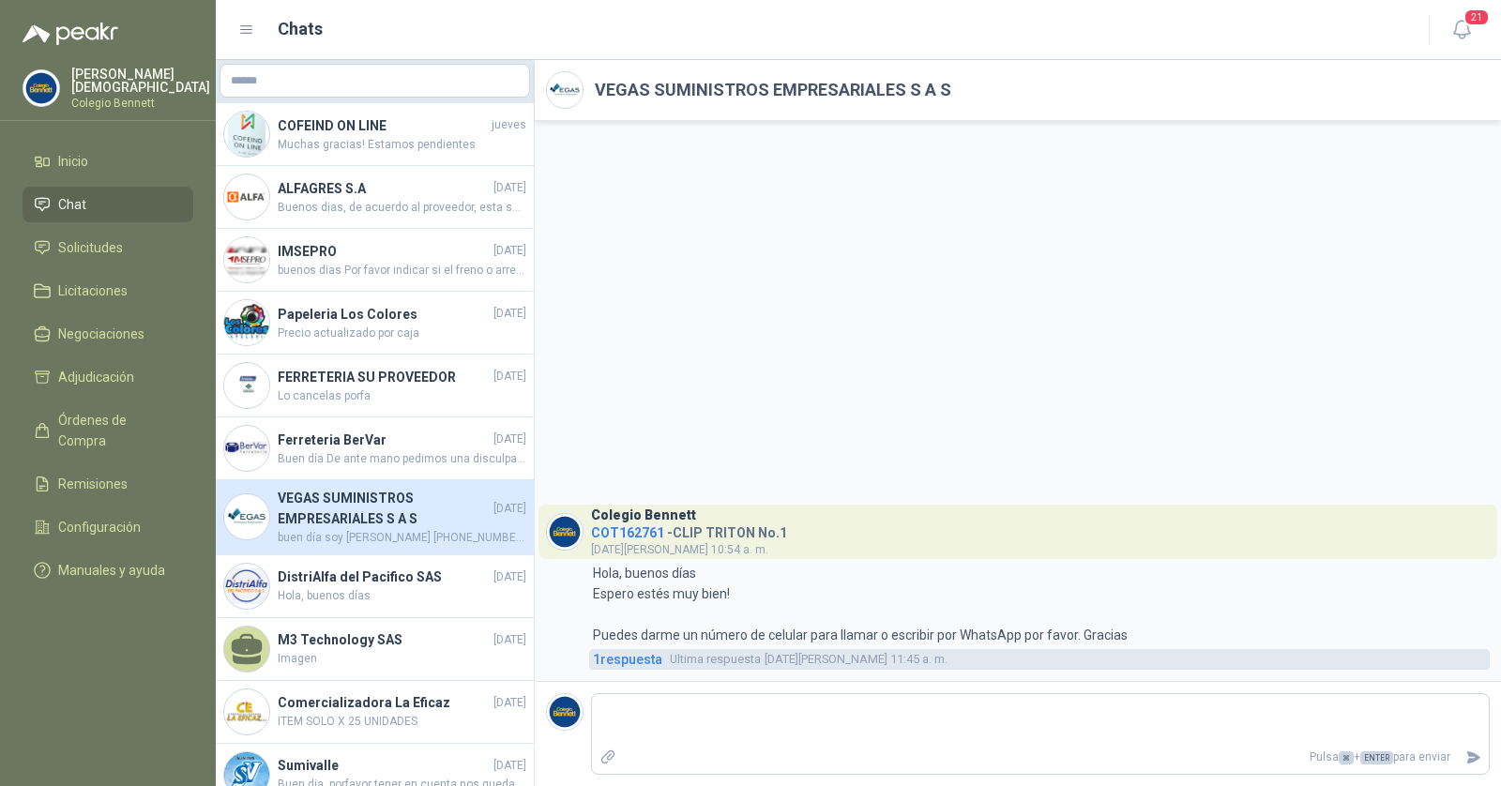
click at [625, 657] on span "1 respuesta" at bounding box center [627, 659] width 69 height 21
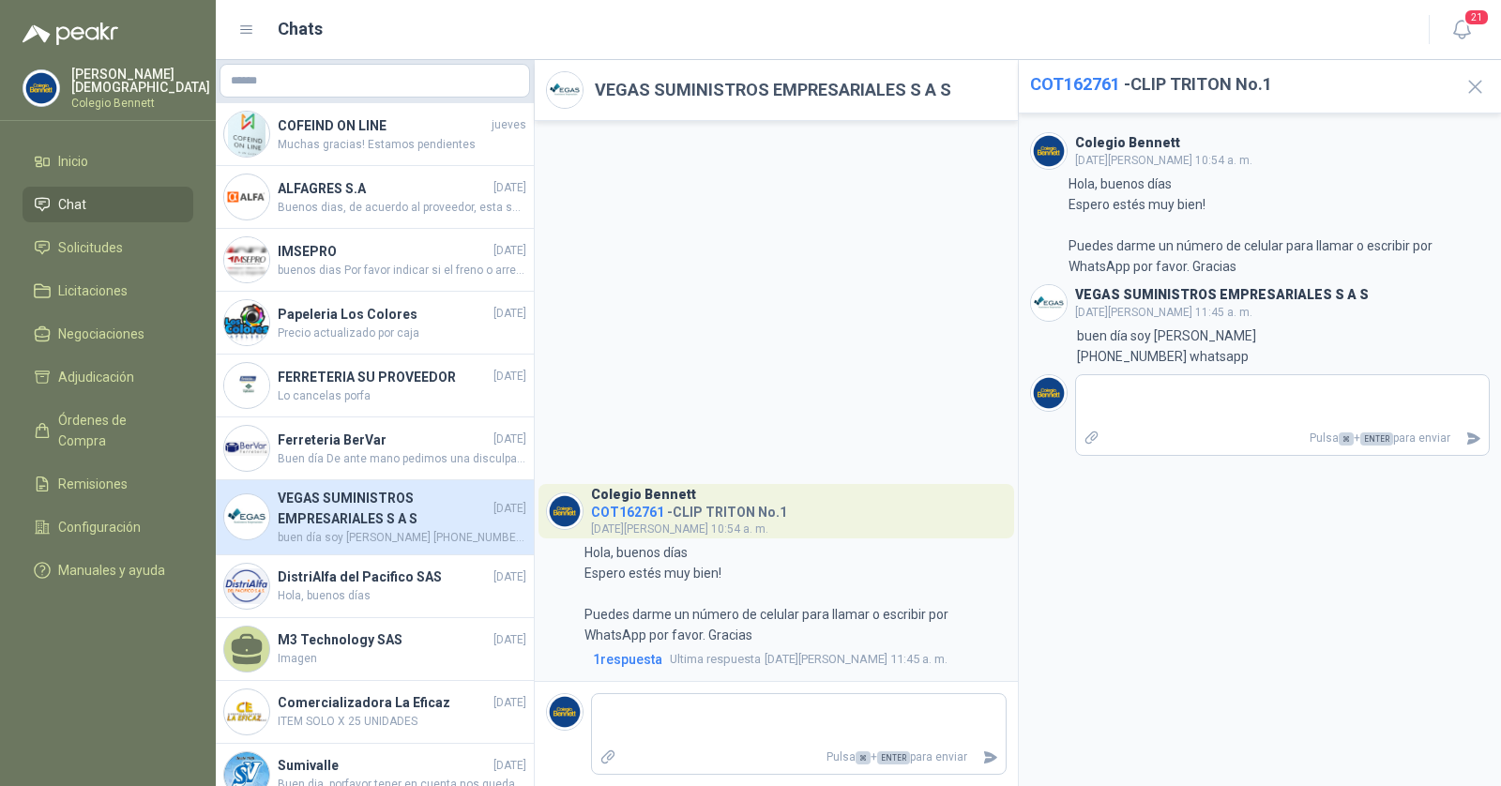
click at [1060, 297] on img at bounding box center [1049, 303] width 36 height 36
click at [1085, 297] on h3 "VEGAS SUMINISTROS EMPRESARIALES S A S" at bounding box center [1222, 295] width 294 height 10
click at [93, 153] on li "Inicio" at bounding box center [108, 161] width 148 height 21
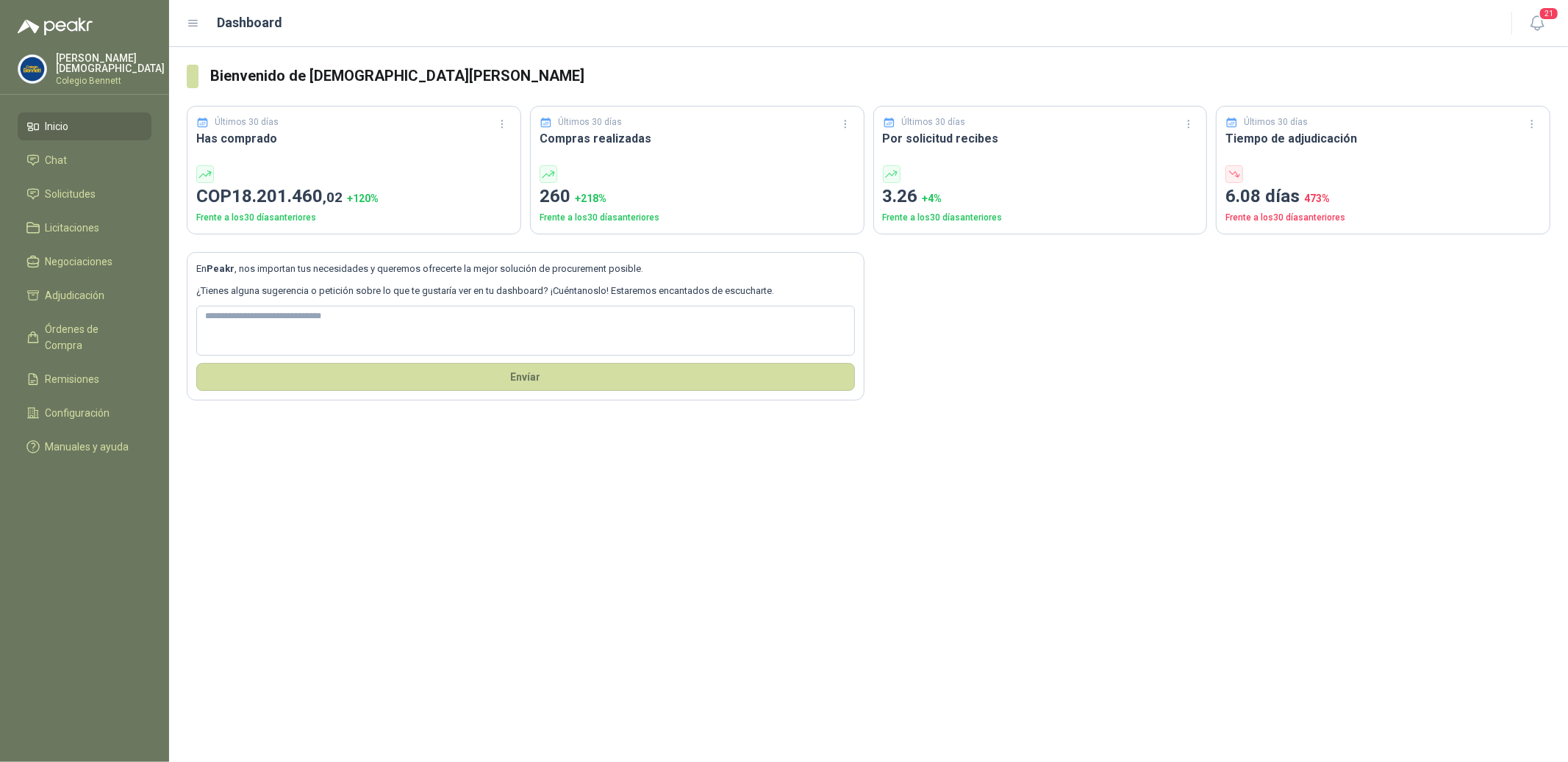
click at [67, 77] on p "Colegio Bennett" at bounding box center [110, 81] width 109 height 9
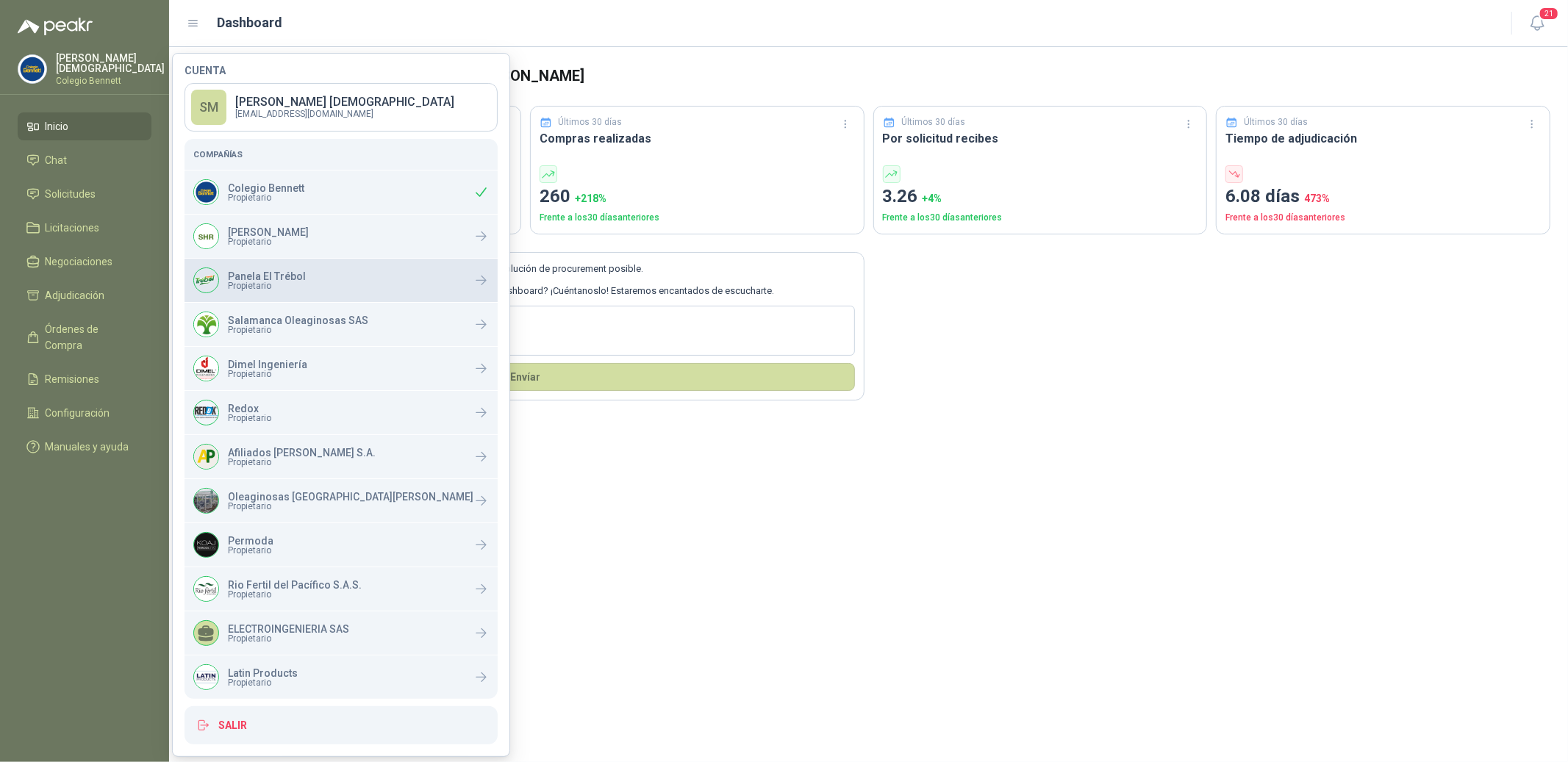
click at [267, 284] on span "Propietario" at bounding box center [266, 285] width 78 height 9
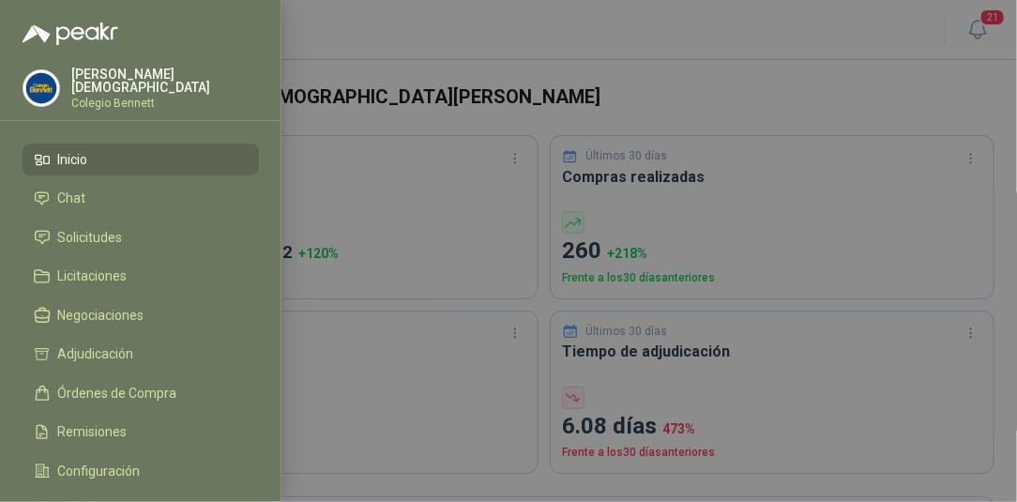
click at [468, 63] on div at bounding box center [508, 251] width 1017 height 502
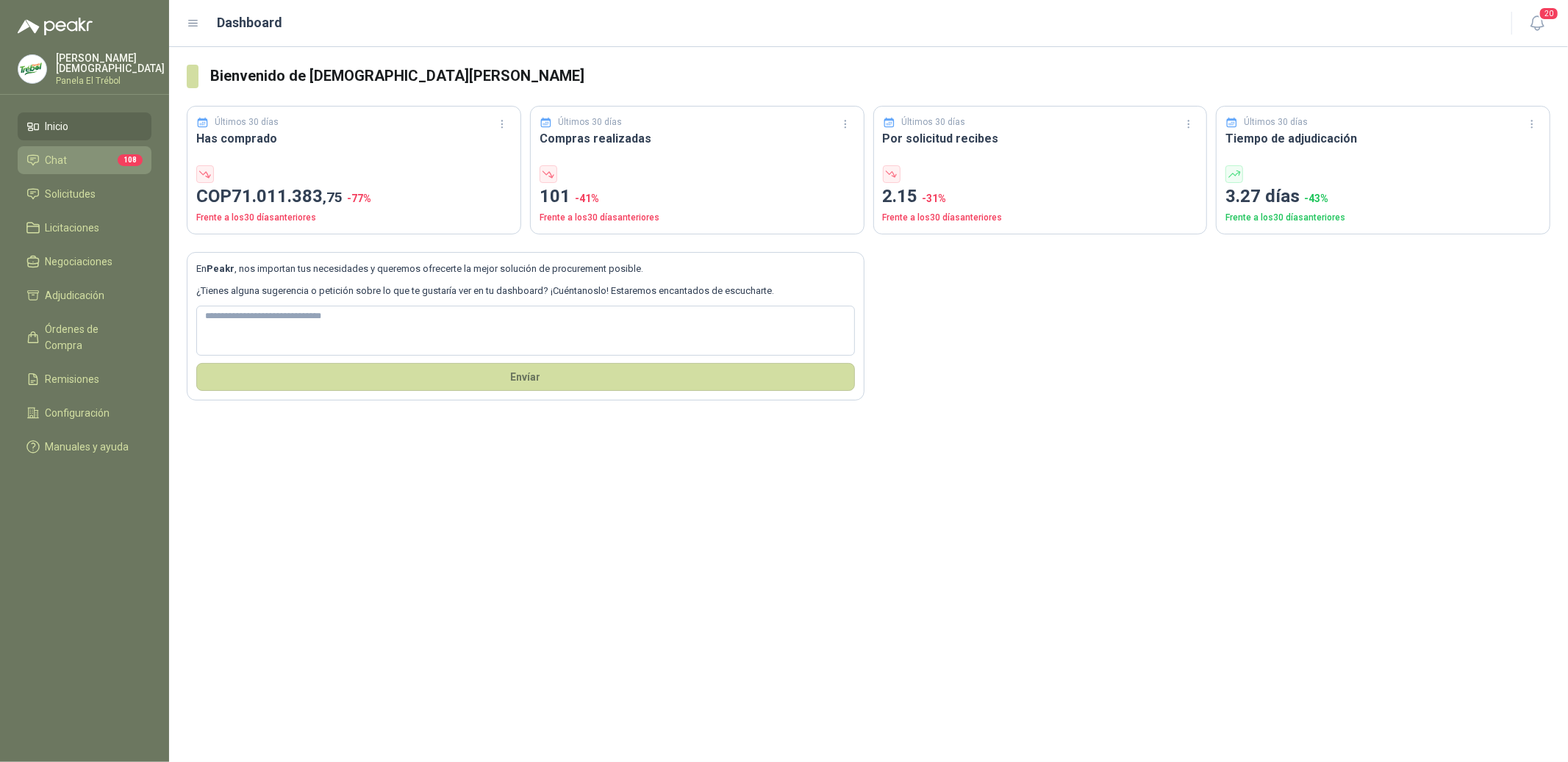
click at [62, 156] on span "Chat" at bounding box center [56, 160] width 22 height 16
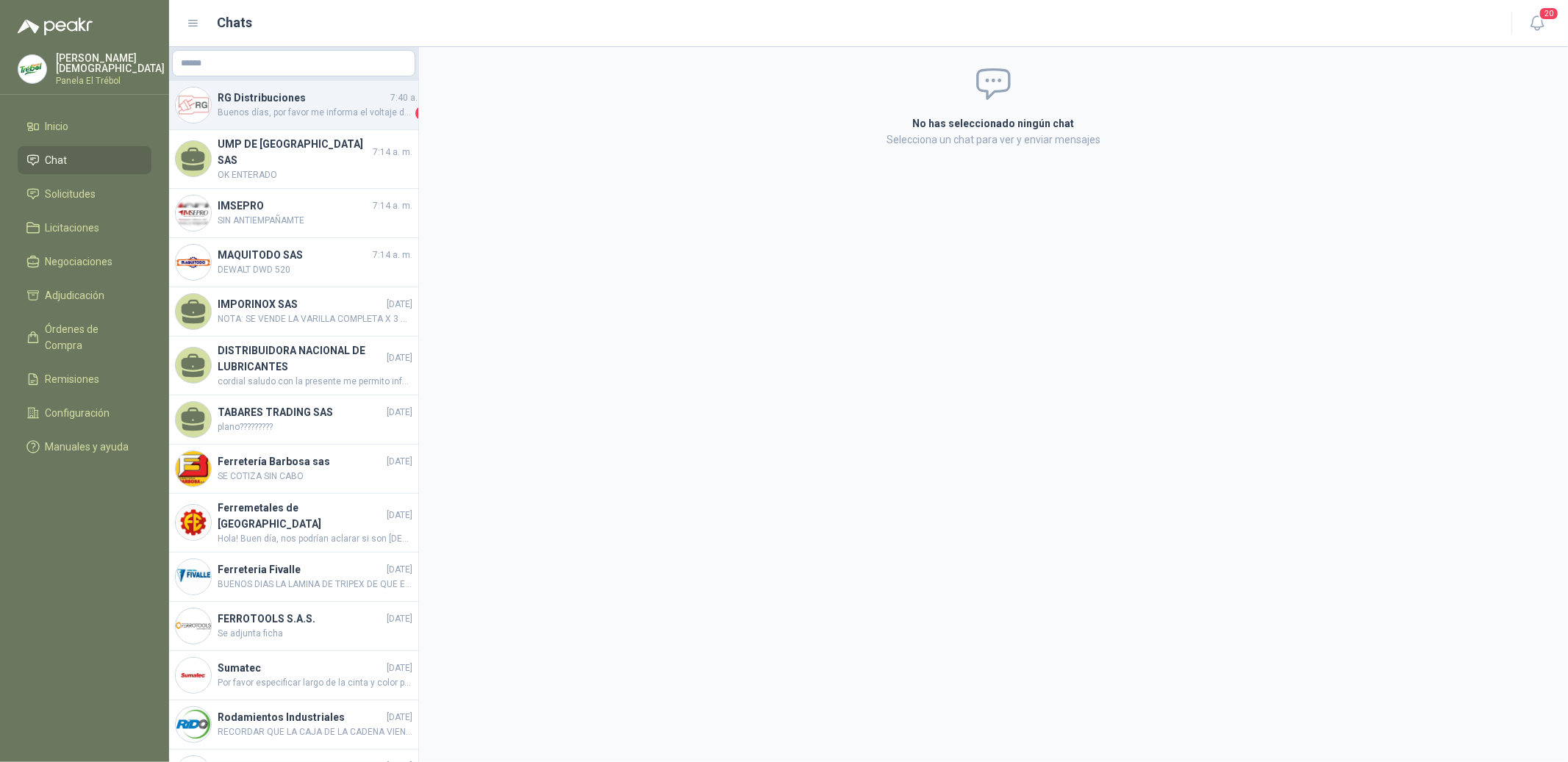
click at [294, 104] on h4 "RG Distribuciones" at bounding box center [302, 97] width 170 height 16
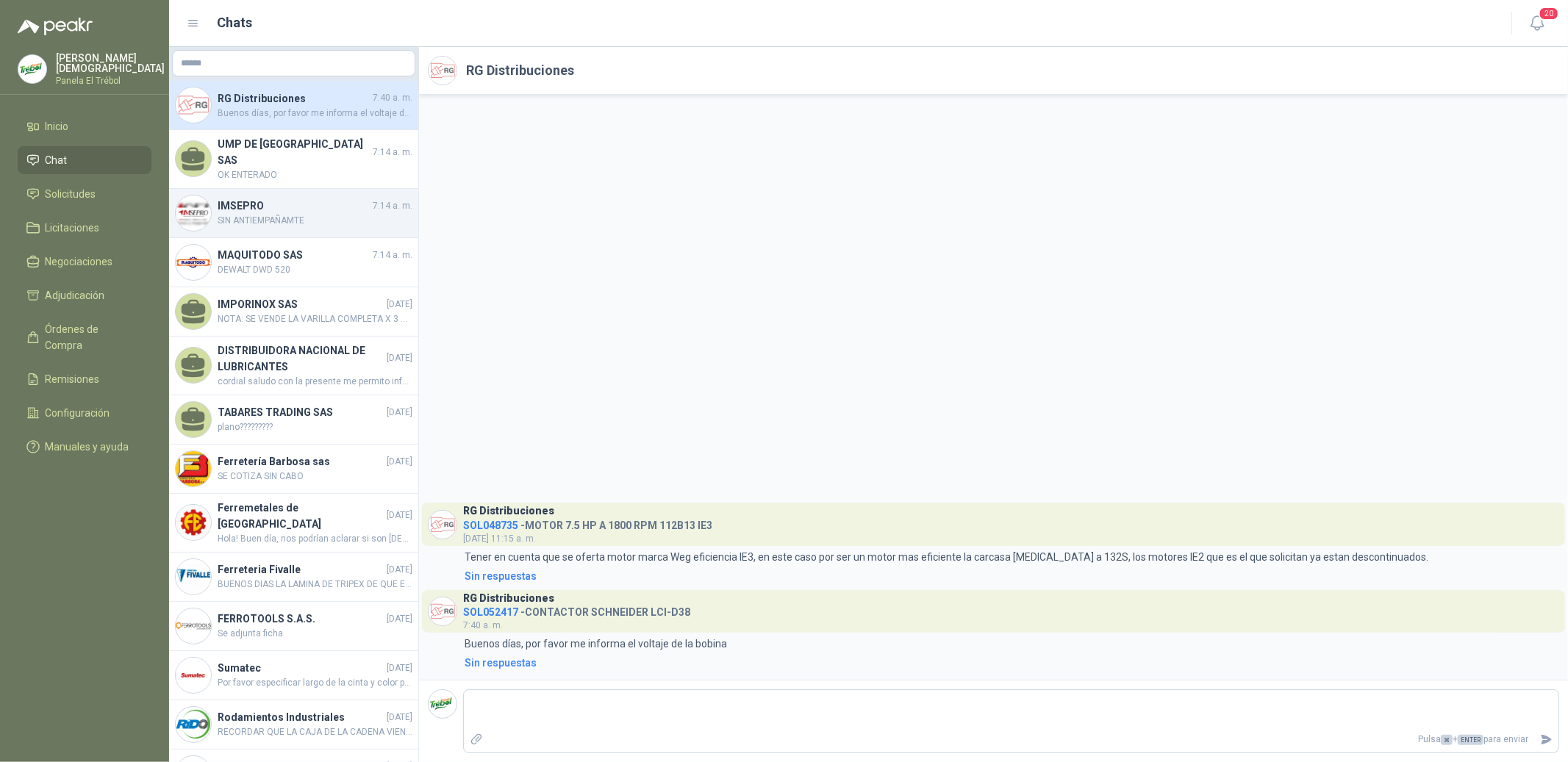
click at [305, 214] on span "SIN ANTIEMPAÑAMTE" at bounding box center [315, 221] width 195 height 14
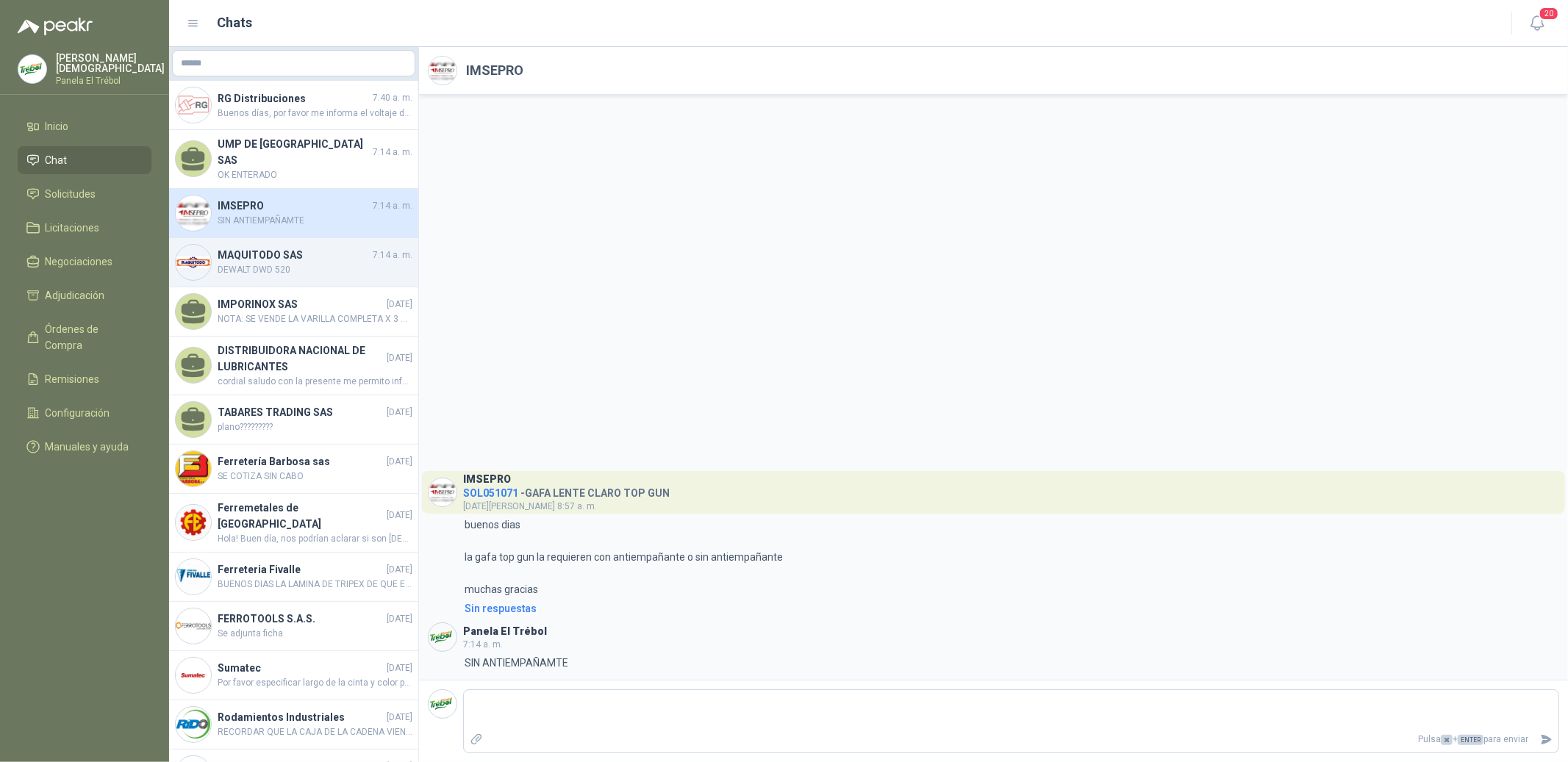
click at [298, 247] on h4 "MAQUITODO SAS" at bounding box center [294, 255] width 152 height 16
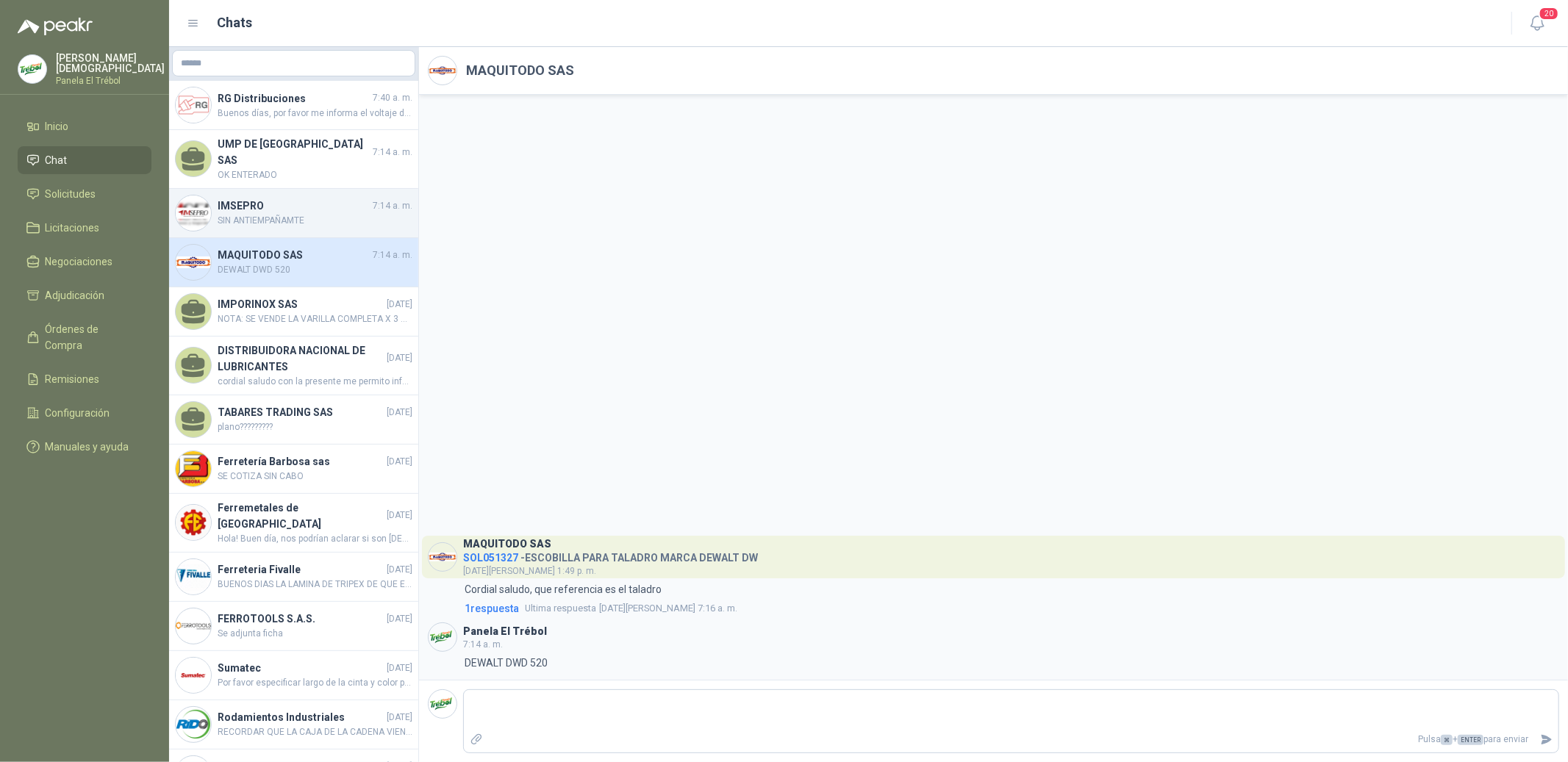
click at [287, 214] on span "SIN ANTIEMPAÑAMTE" at bounding box center [315, 221] width 195 height 14
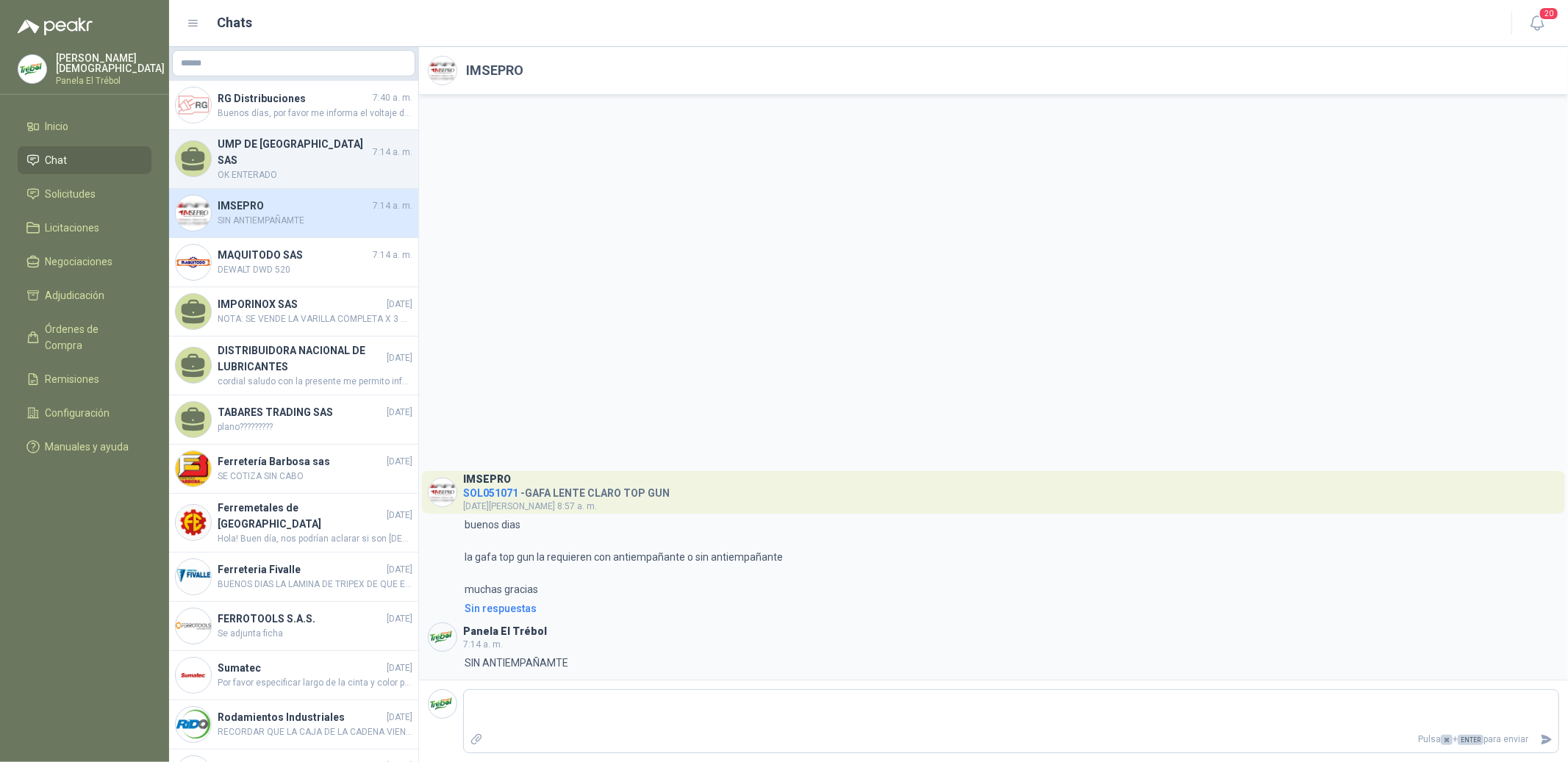
click at [281, 153] on h4 "UMP DE COLOMBIA SAS" at bounding box center [294, 152] width 152 height 32
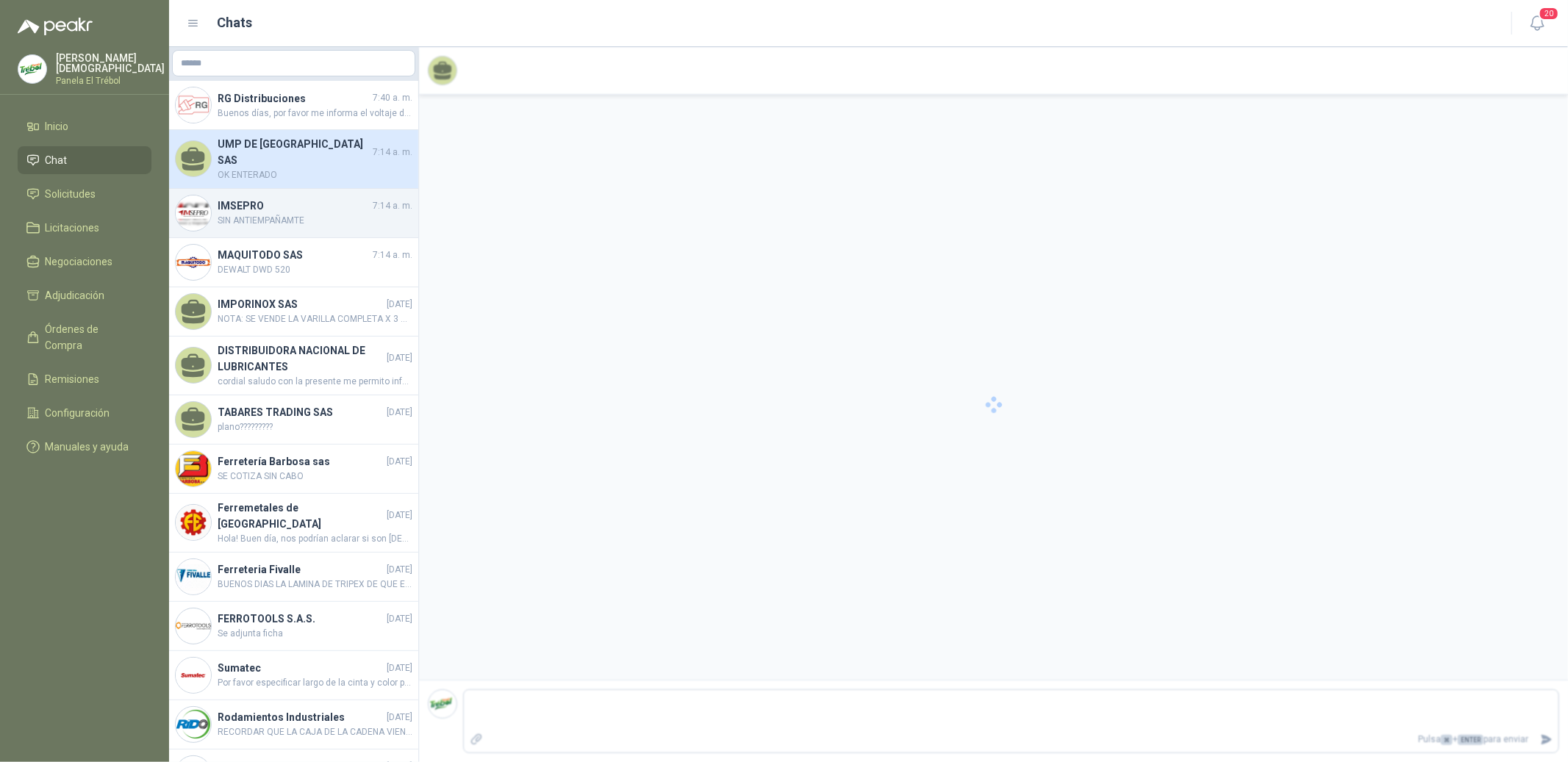
scroll to position [3, 0]
click at [307, 214] on span "SIN ANTIEMPAÑAMTE" at bounding box center [315, 221] width 195 height 14
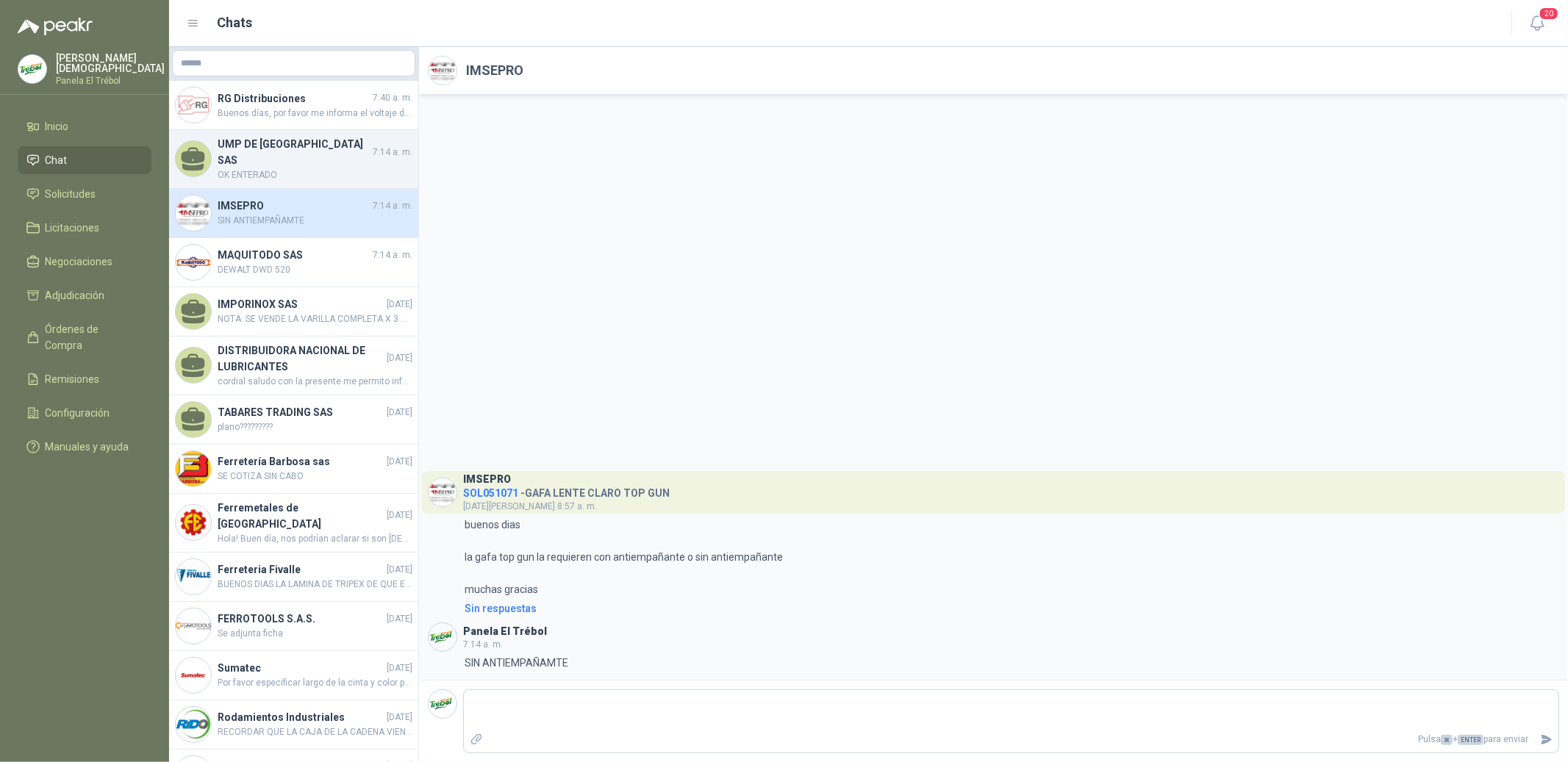
click at [304, 168] on span "OK ENTERADO" at bounding box center [315, 175] width 195 height 14
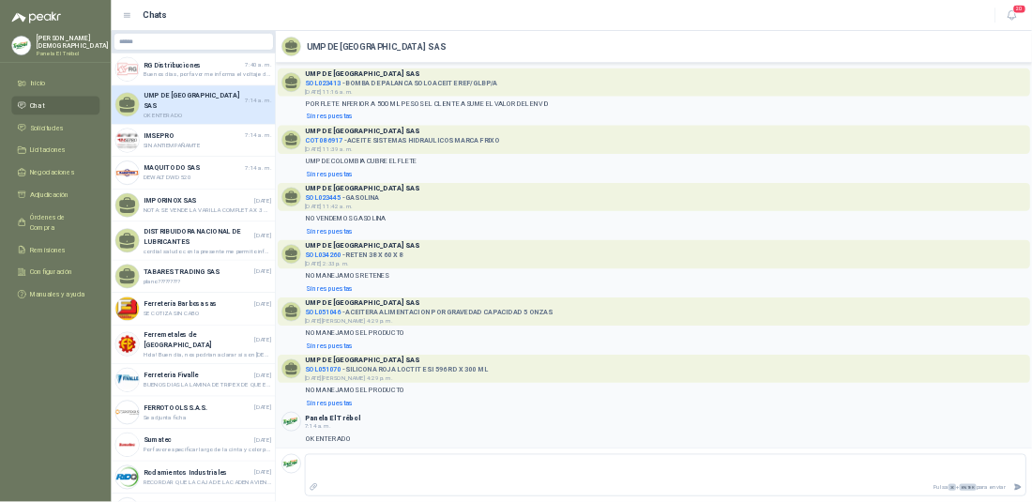
scroll to position [4, 0]
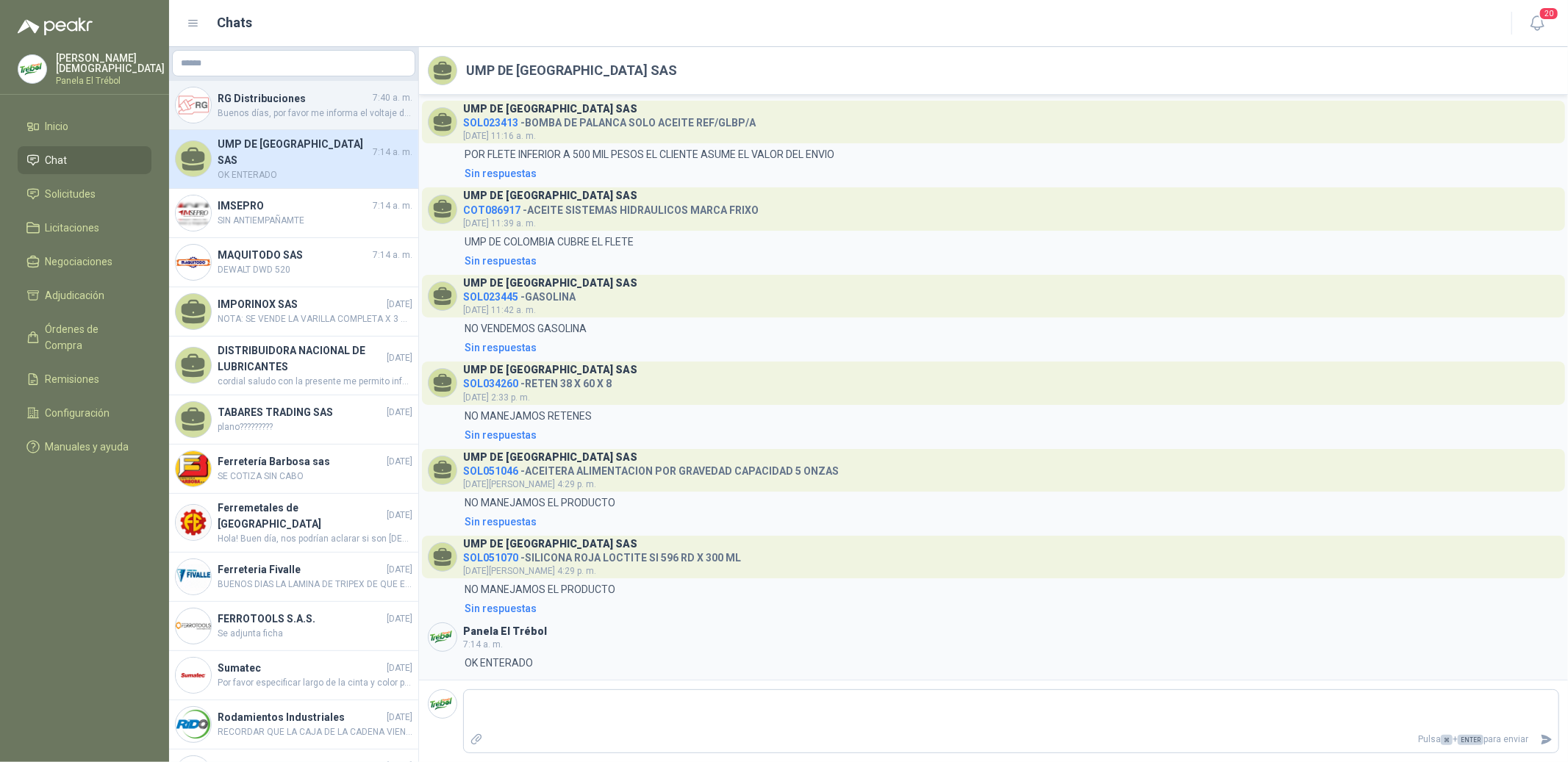
click at [280, 114] on span "Buenos días, por favor me informa el voltaje de la bobina" at bounding box center [315, 114] width 195 height 14
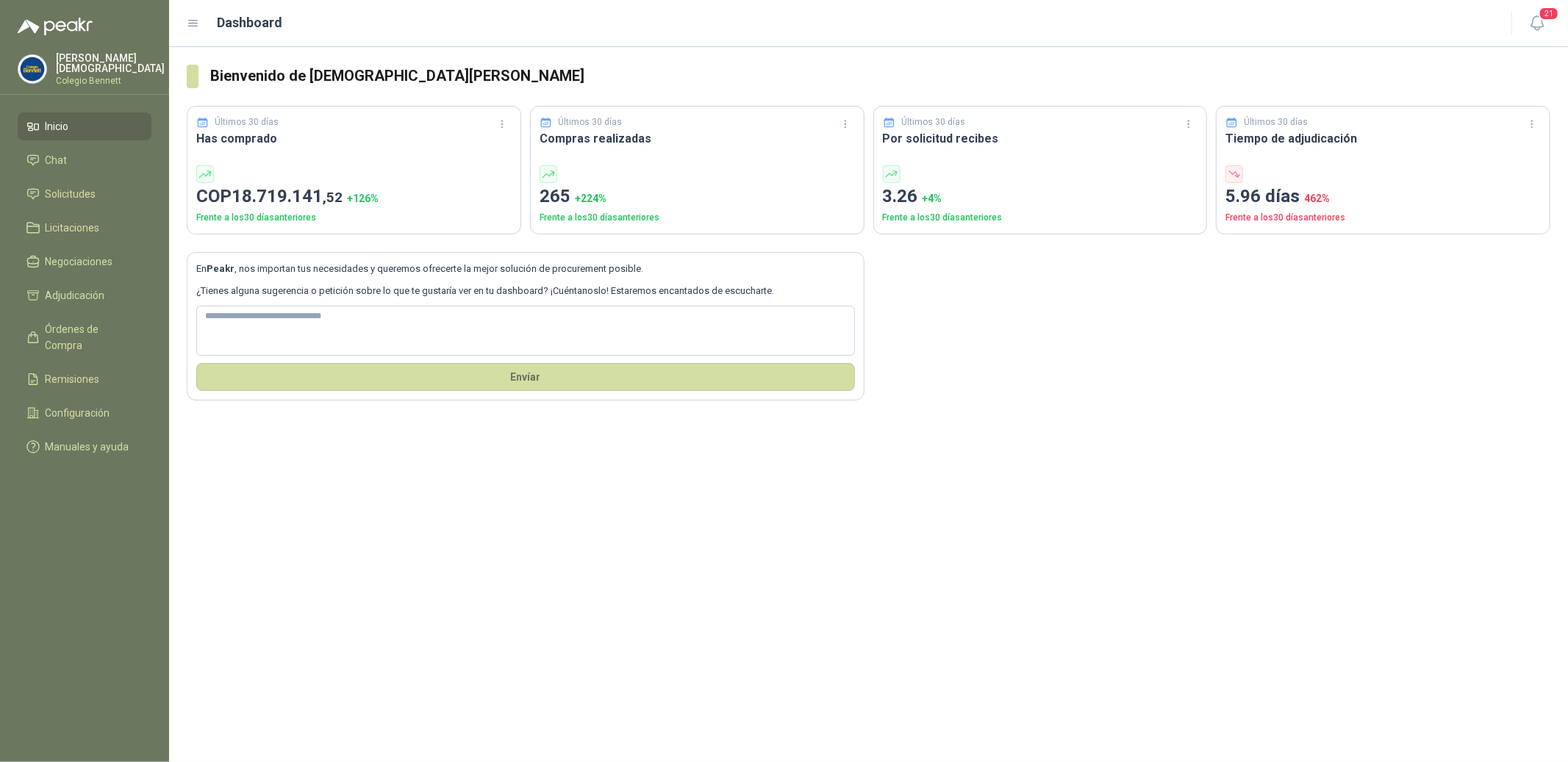
click at [95, 62] on p "Simón Mosquera" at bounding box center [110, 63] width 109 height 20
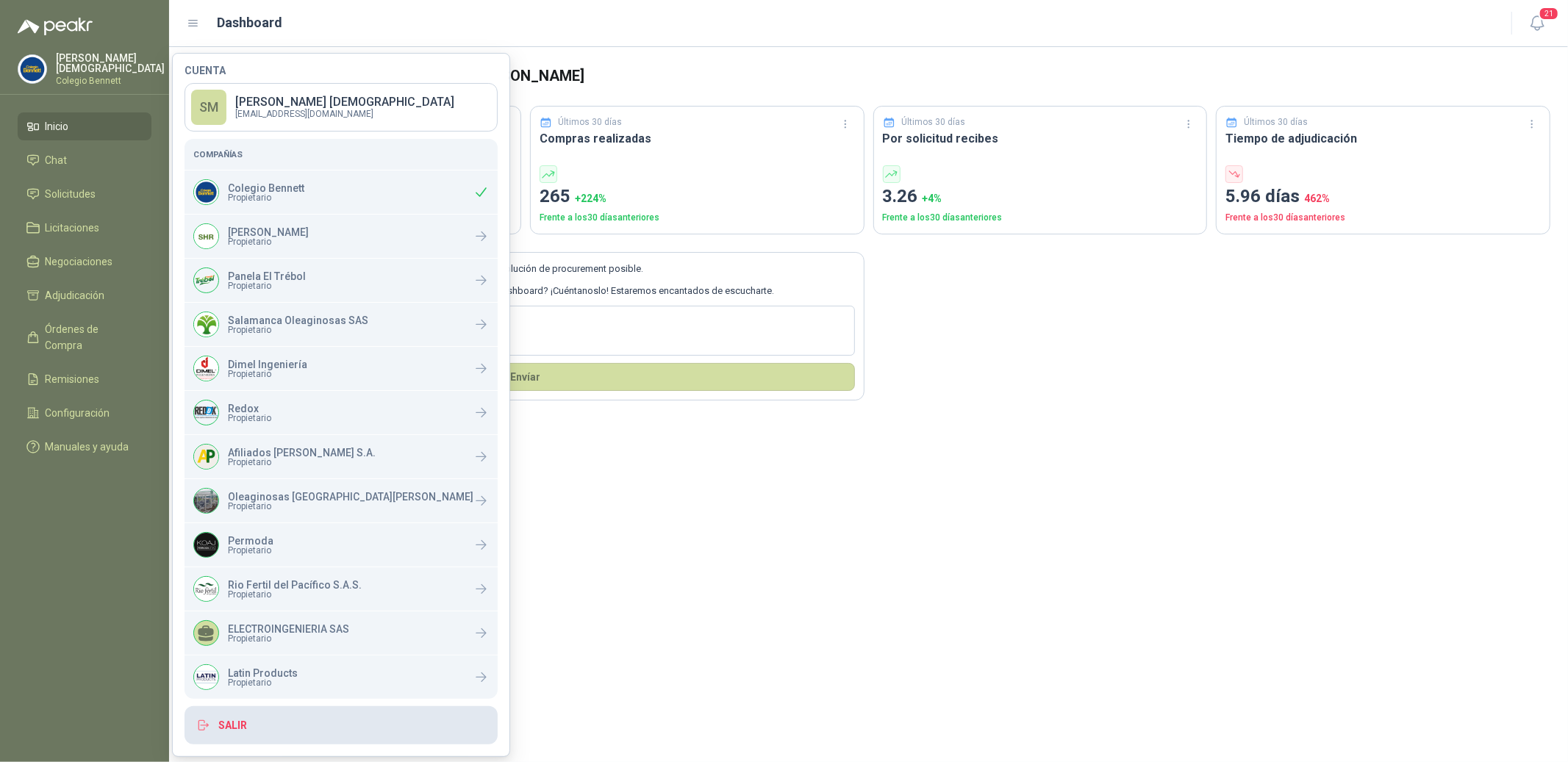
click at [279, 721] on button "Salir" at bounding box center [341, 725] width 313 height 38
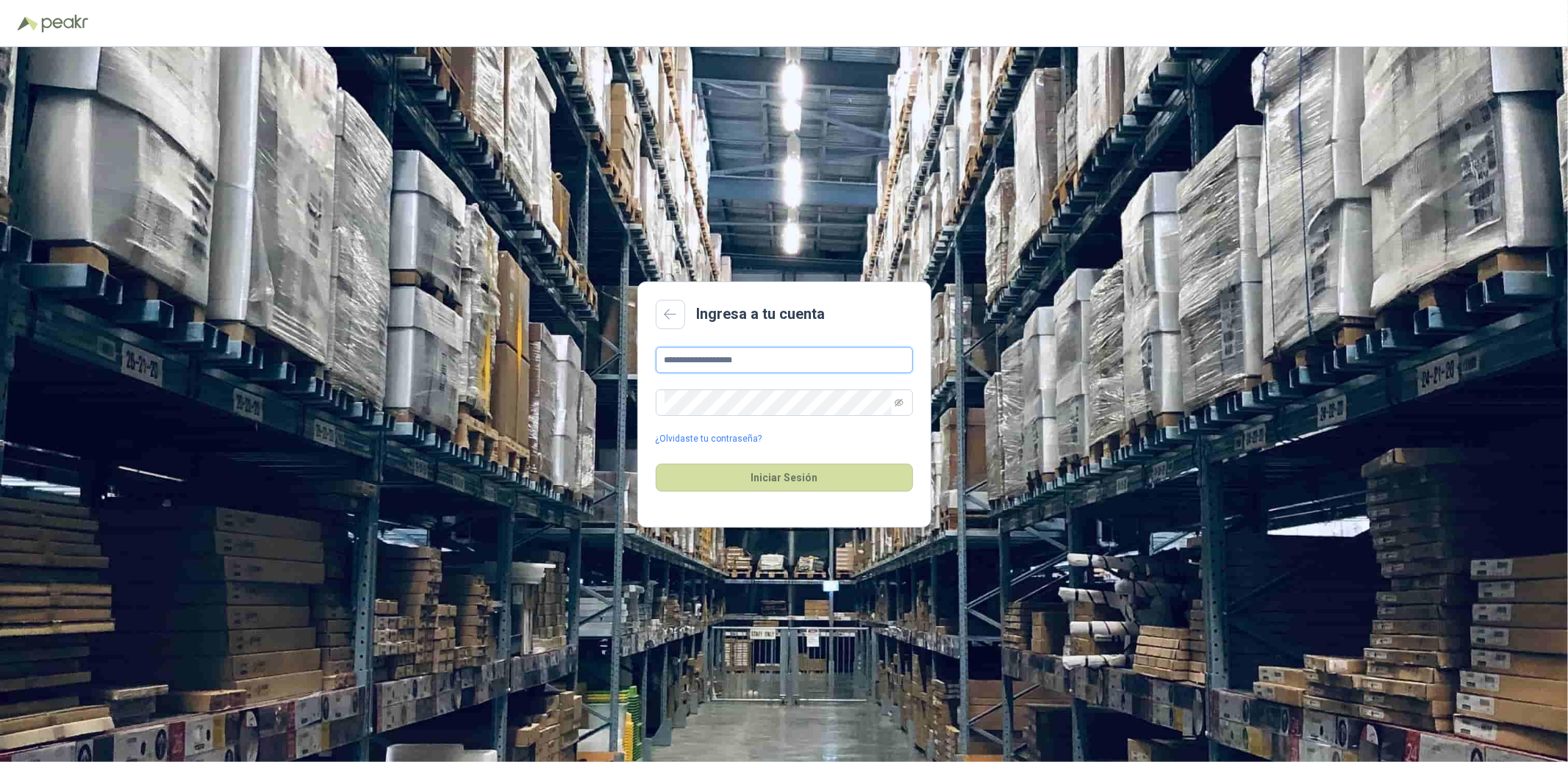
click at [750, 359] on input "**********" at bounding box center [784, 360] width 257 height 27
type input "**********"
click at [774, 478] on button "Iniciar Sesión" at bounding box center [784, 478] width 257 height 28
